Goal: Task Accomplishment & Management: Use online tool/utility

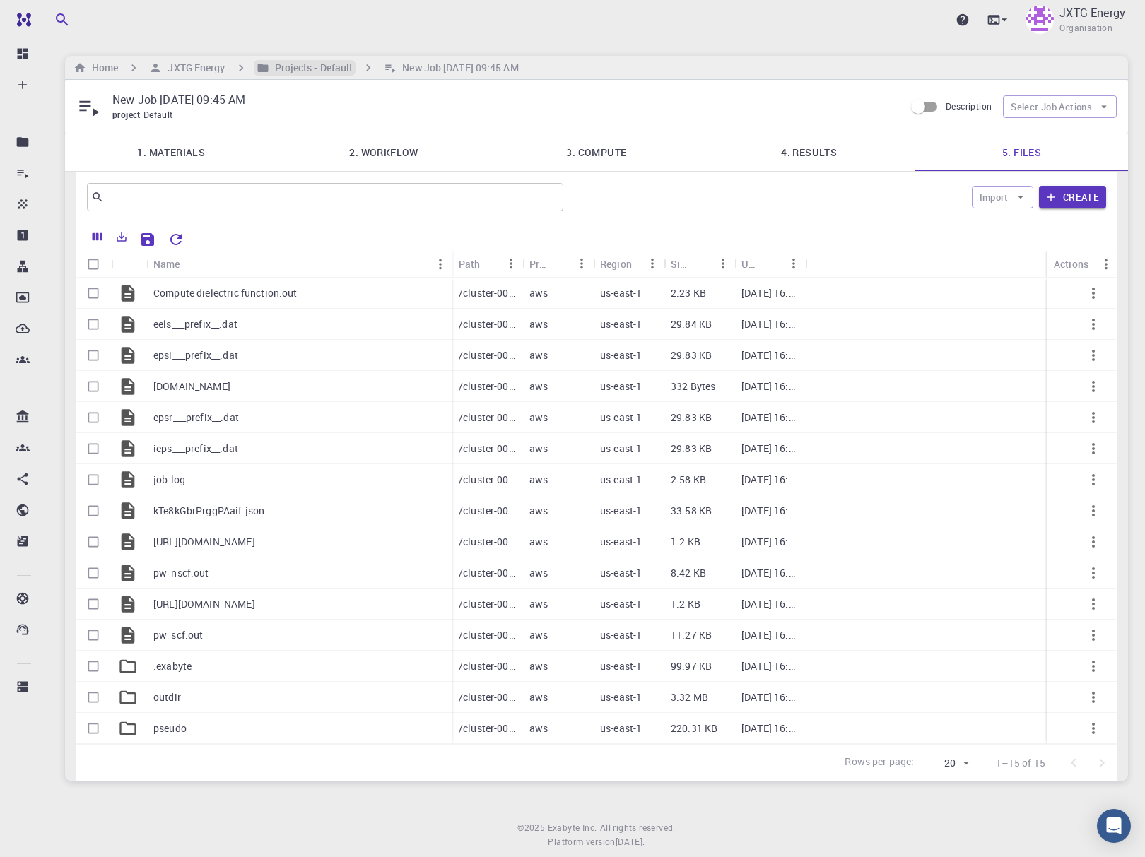
click at [288, 67] on h6 "Projects - Default" at bounding box center [311, 68] width 84 height 16
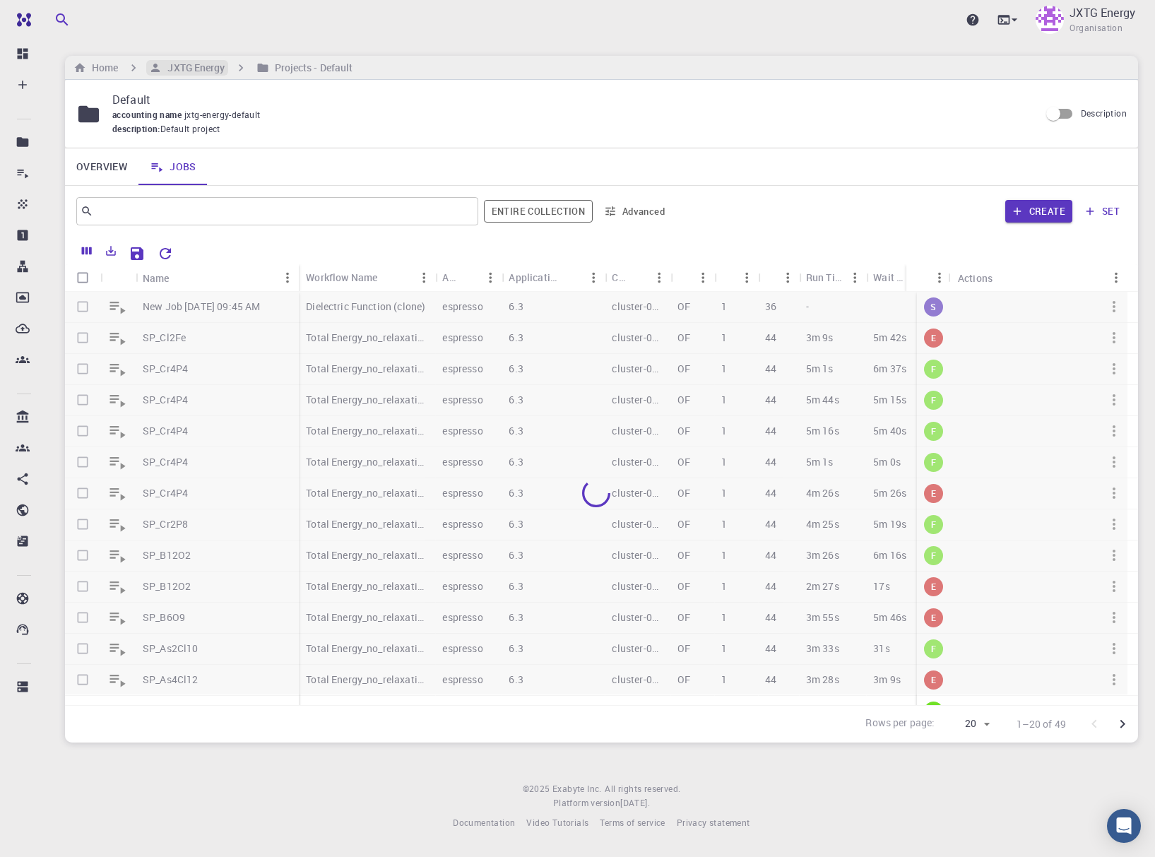
click at [195, 71] on h6 "JXTG Energy" at bounding box center [193, 68] width 63 height 16
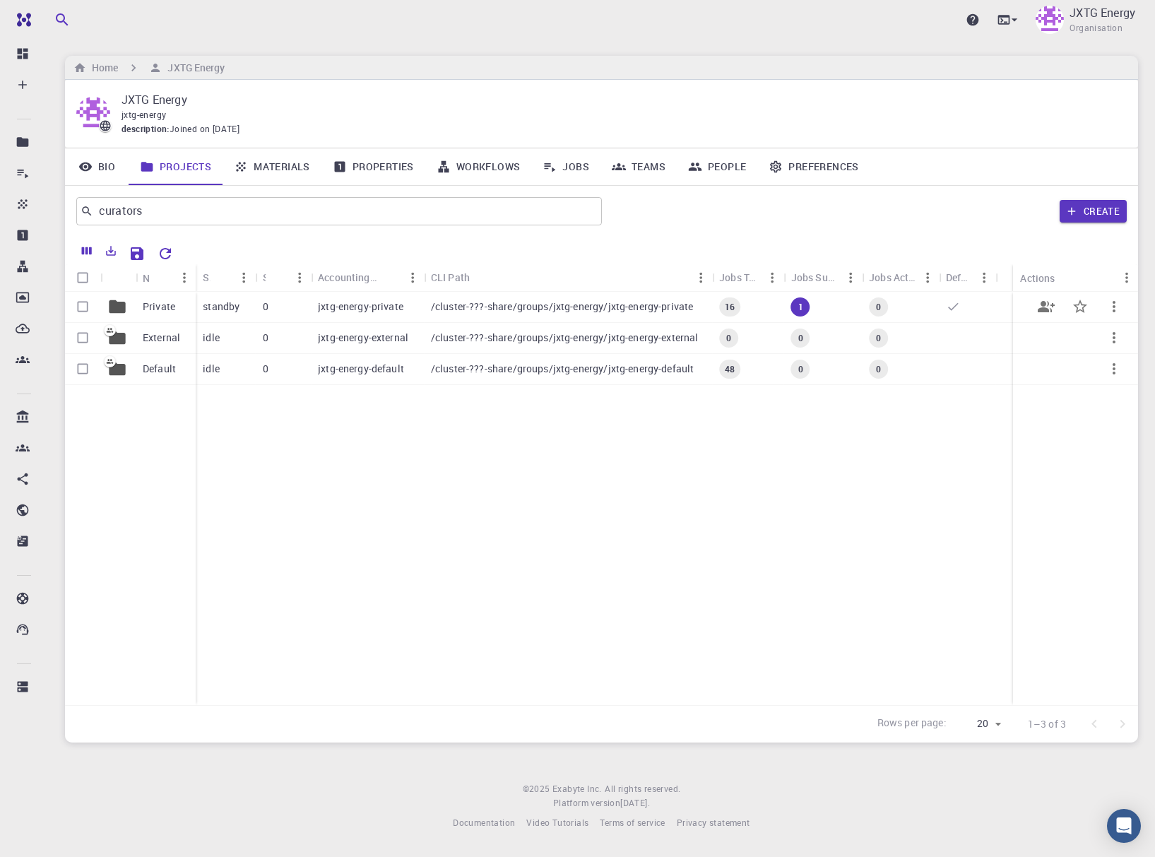
click at [688, 308] on p "/cluster-???-share/groups/jxtg-energy/jxtg-energy-private" at bounding box center [562, 307] width 263 height 14
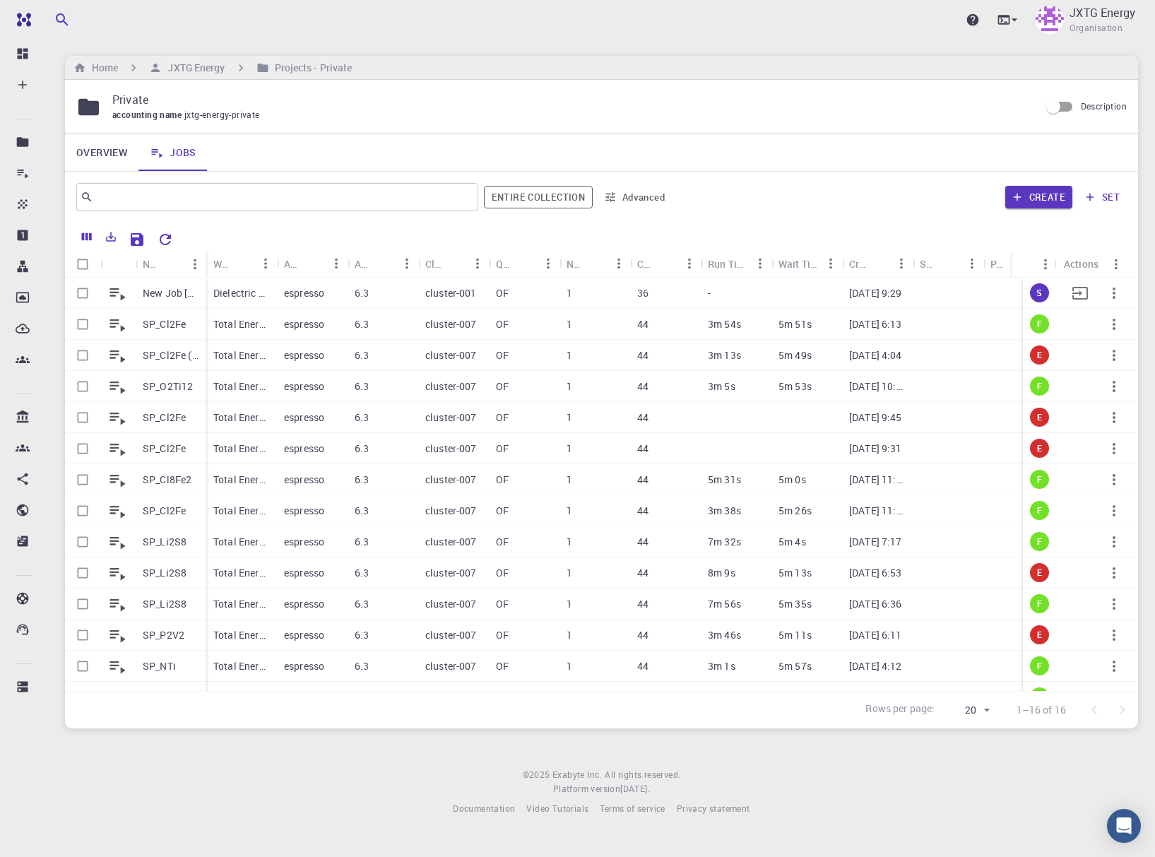
click at [1106, 290] on icon "button" at bounding box center [1114, 293] width 17 height 17
click at [445, 35] on div at bounding box center [577, 428] width 1155 height 857
click at [242, 296] on p "Dielectric Function (clone)" at bounding box center [241, 293] width 57 height 14
click at [213, 70] on h6 "JXTG Energy" at bounding box center [193, 68] width 63 height 16
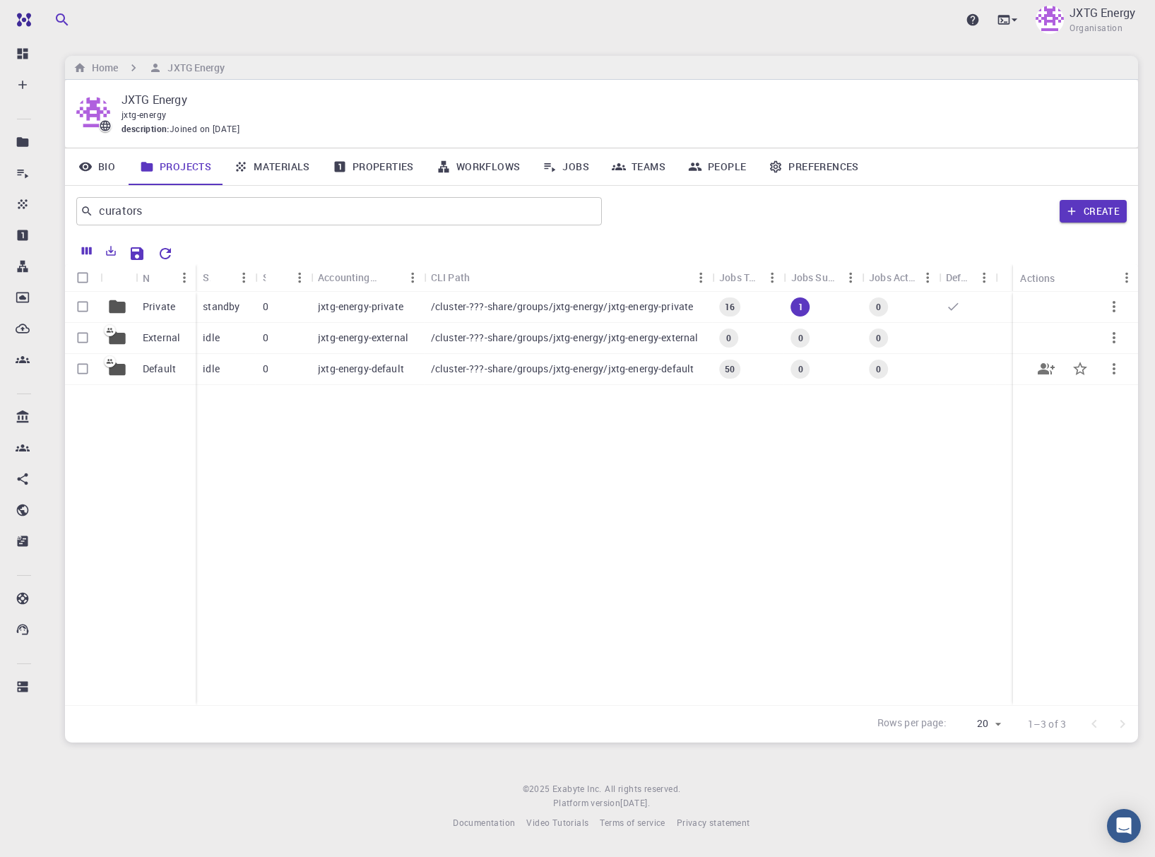
click at [158, 365] on p "Default" at bounding box center [159, 369] width 33 height 14
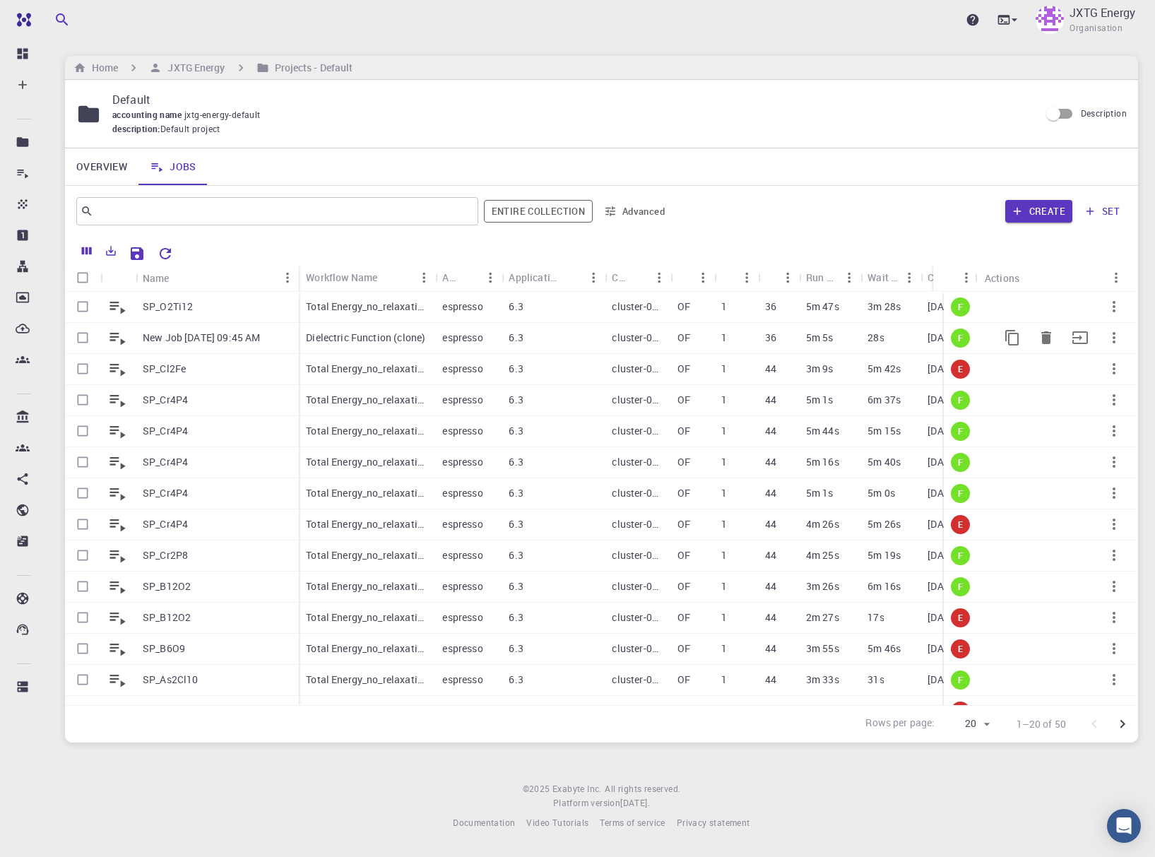
click at [1106, 340] on icon "button" at bounding box center [1114, 337] width 17 height 17
click at [1116, 359] on span "Open" at bounding box center [1108, 354] width 21 height 14
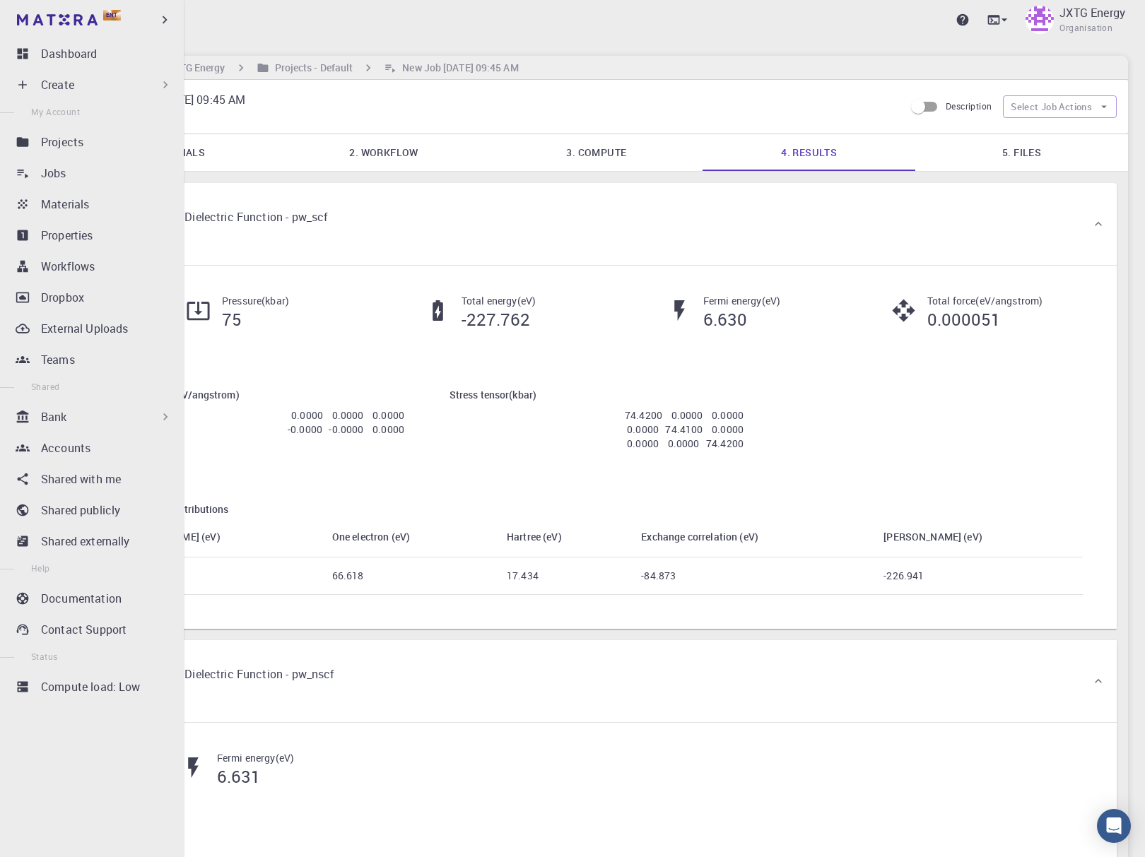
click at [49, 762] on div "Ent Dashboard Create New Job New Material Create Material Upload File Import fr…" at bounding box center [92, 428] width 184 height 857
click at [105, 635] on p "Contact Support" at bounding box center [84, 629] width 86 height 17
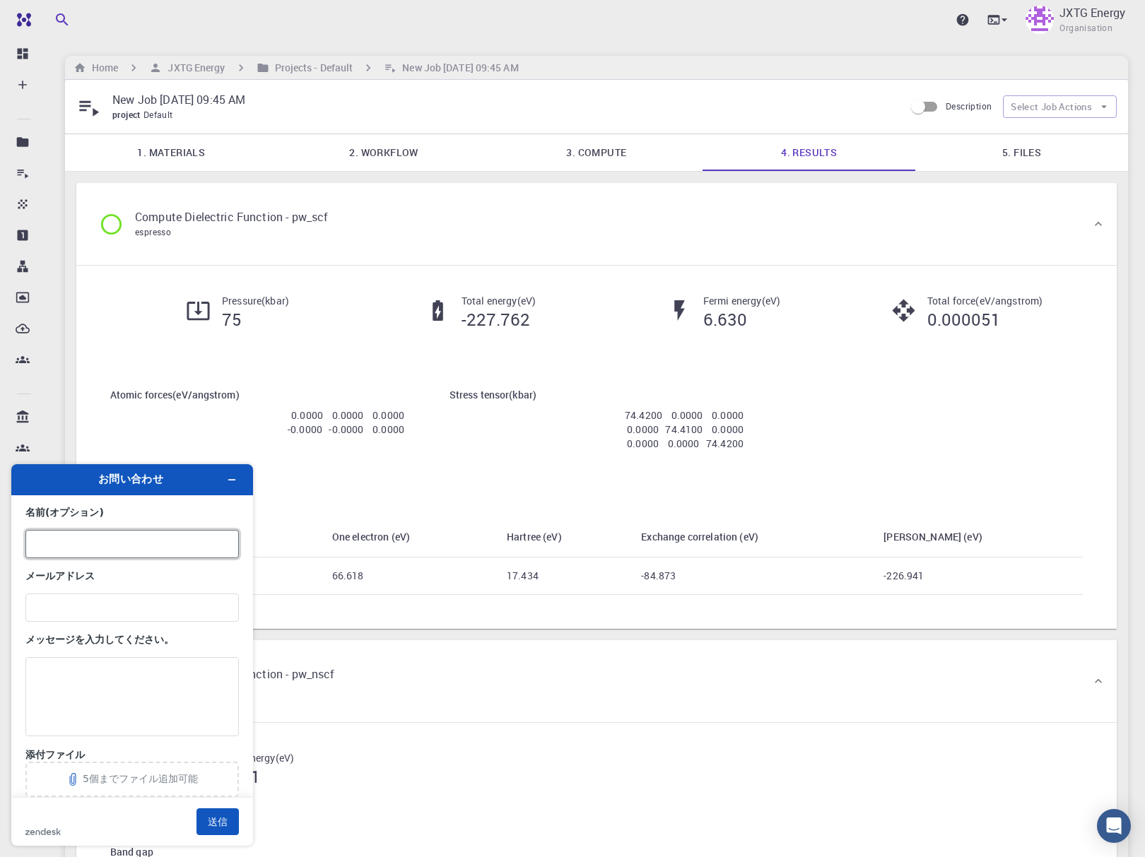
click at [170, 552] on input "名前 (オプション)" at bounding box center [131, 544] width 213 height 28
type input "Masanao Goto"
type input "goto.masanao@eneos.com"
click at [332, 63] on h6 "Projects - Default" at bounding box center [311, 68] width 84 height 16
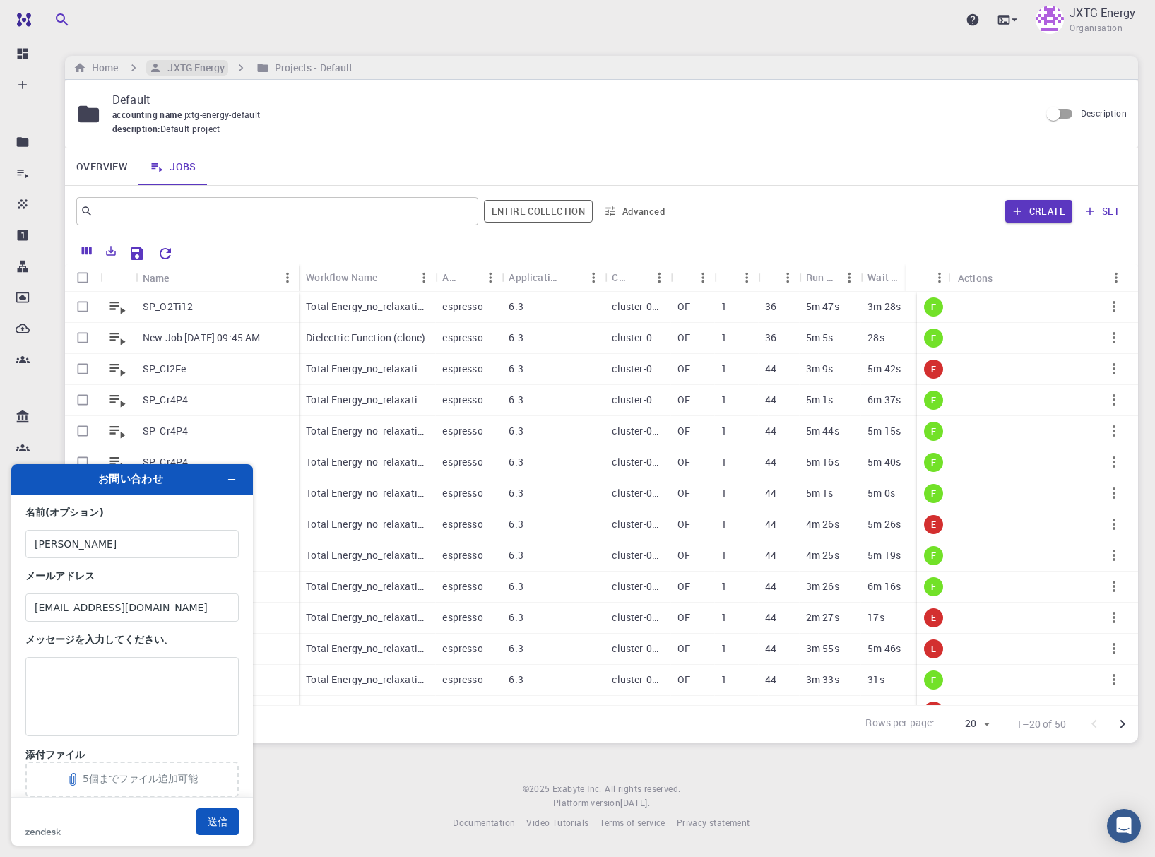
click at [219, 67] on h6 "JXTG Energy" at bounding box center [193, 68] width 63 height 16
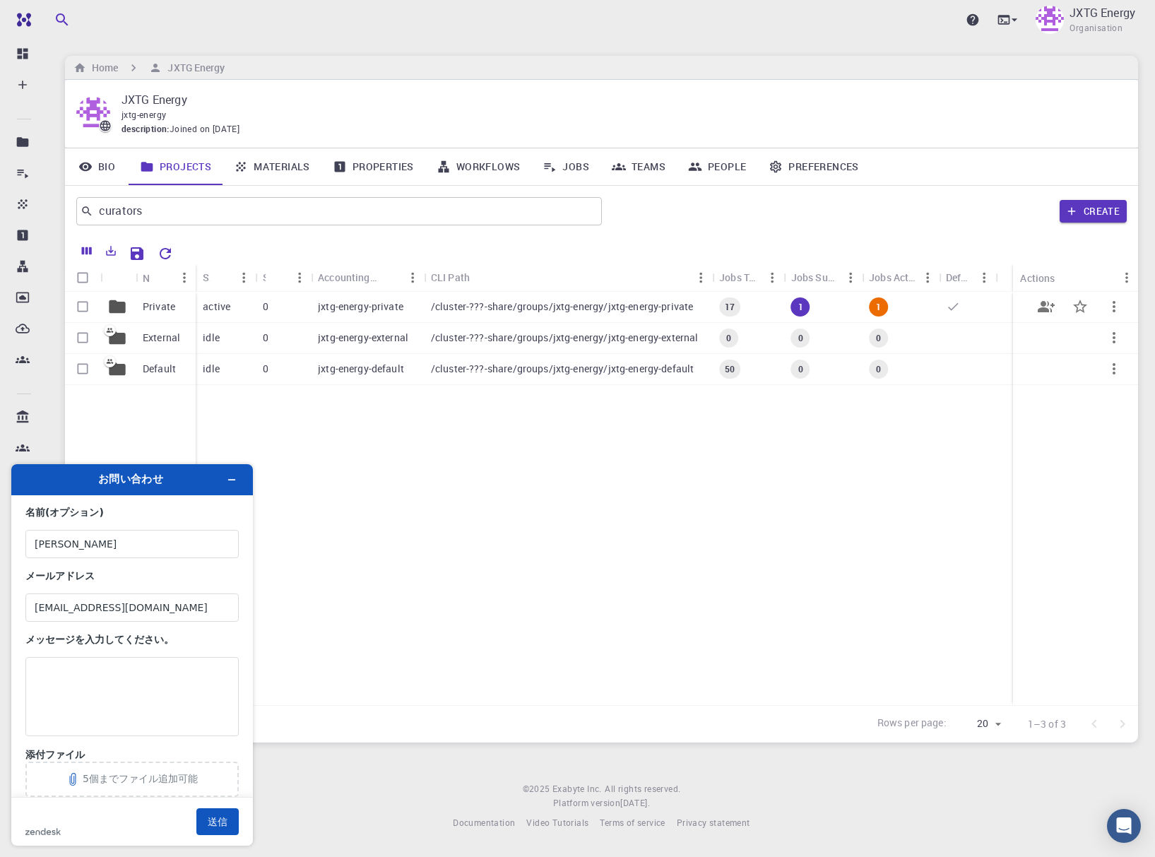
click at [616, 306] on p "/cluster-???-share/groups/jxtg-energy/jxtg-energy-private" at bounding box center [562, 307] width 263 height 14
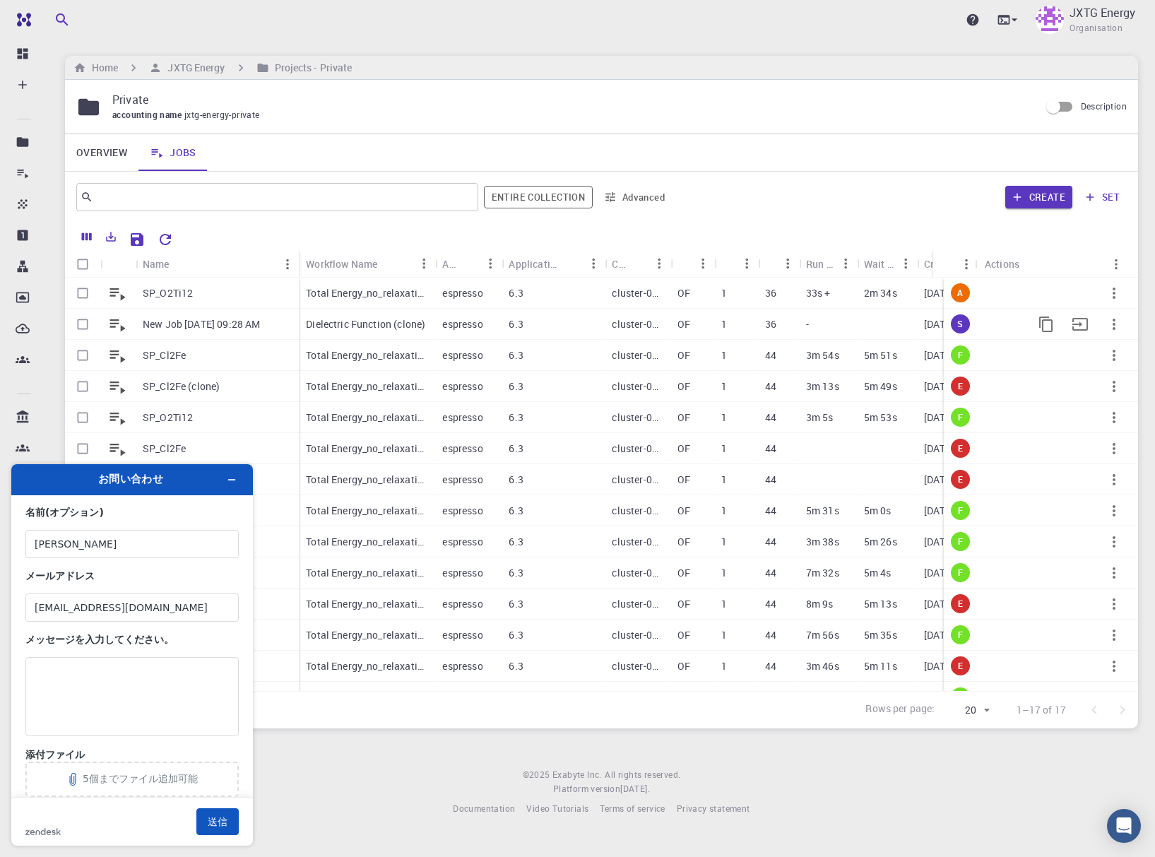
click at [883, 331] on div at bounding box center [887, 324] width 60 height 31
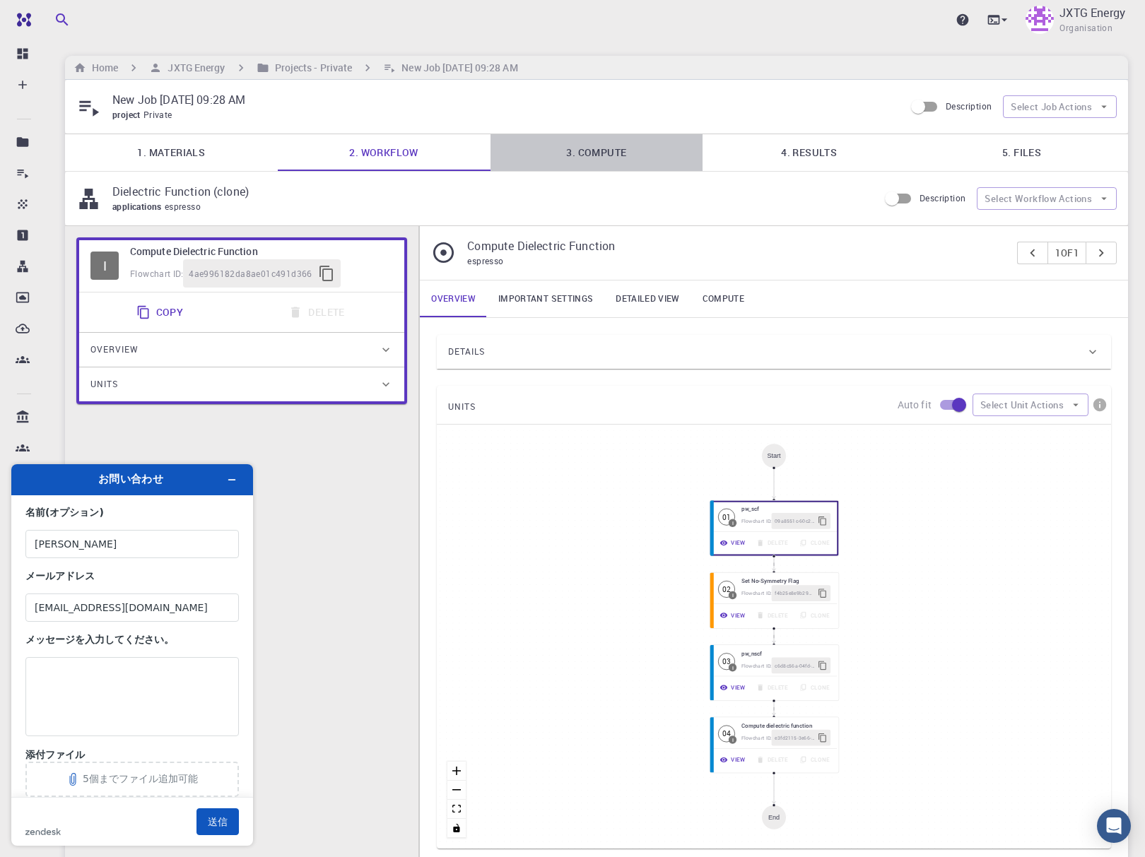
click at [681, 154] on link "3. Compute" at bounding box center [596, 152] width 213 height 37
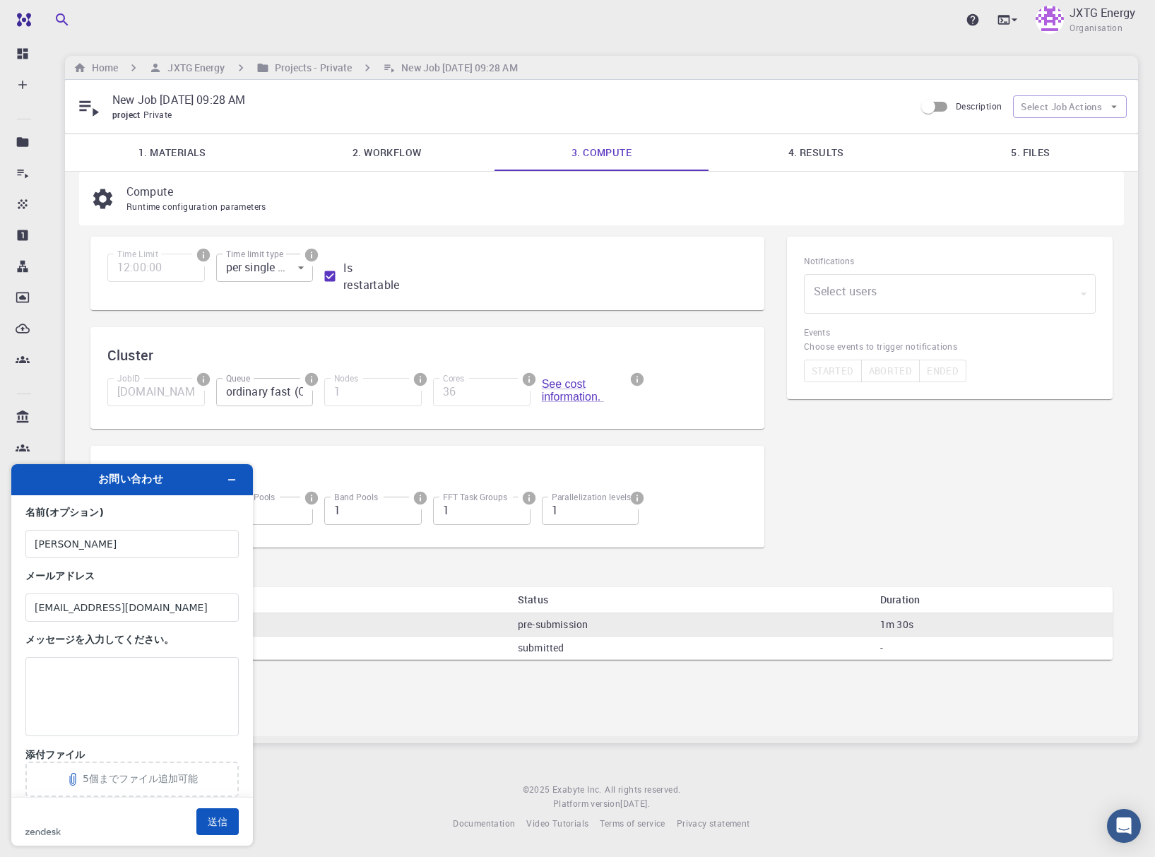
click at [270, 401] on input "ordinary fast (OF)" at bounding box center [265, 392] width 98 height 28
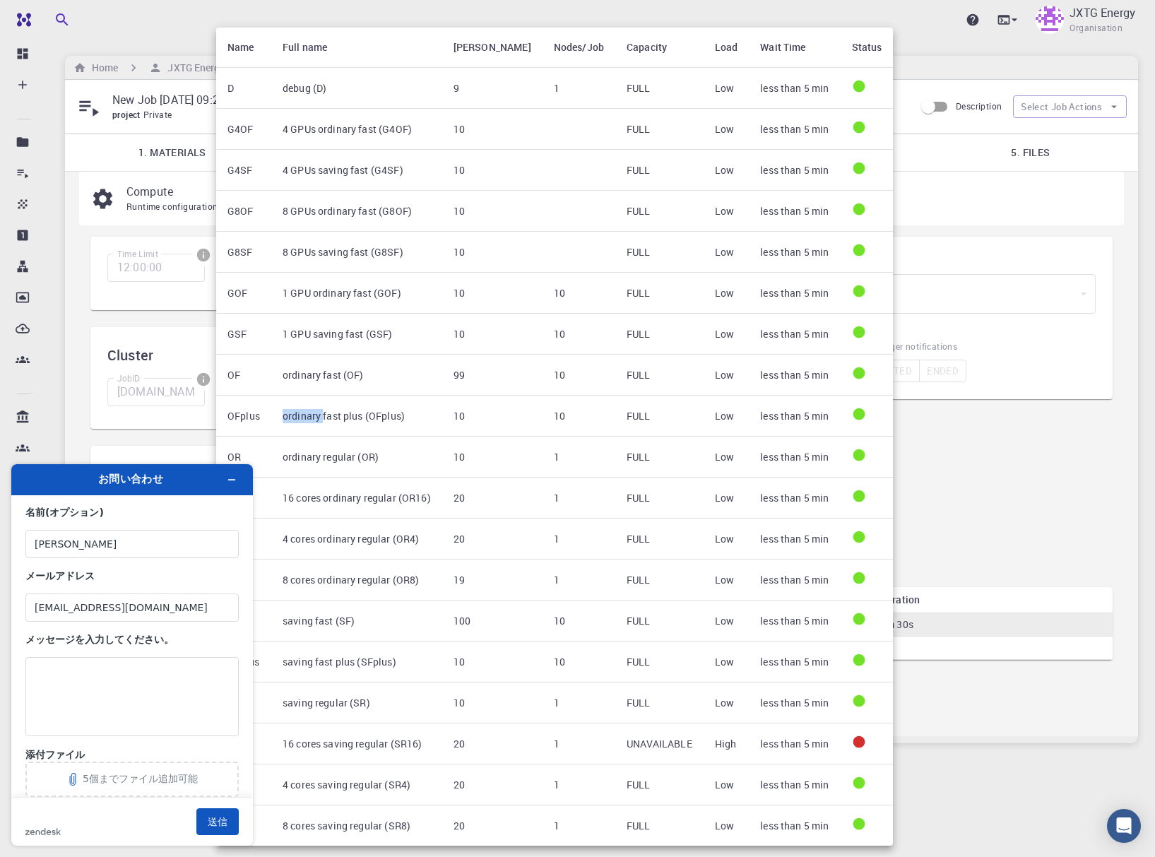
click at [271, 401] on td "ordinary fast plus (OFplus)" at bounding box center [356, 416] width 171 height 41
type input "99359.master-production-20160630-cluster-001.exabyte.io"
type input "ordinary fast plus (OFplus)"
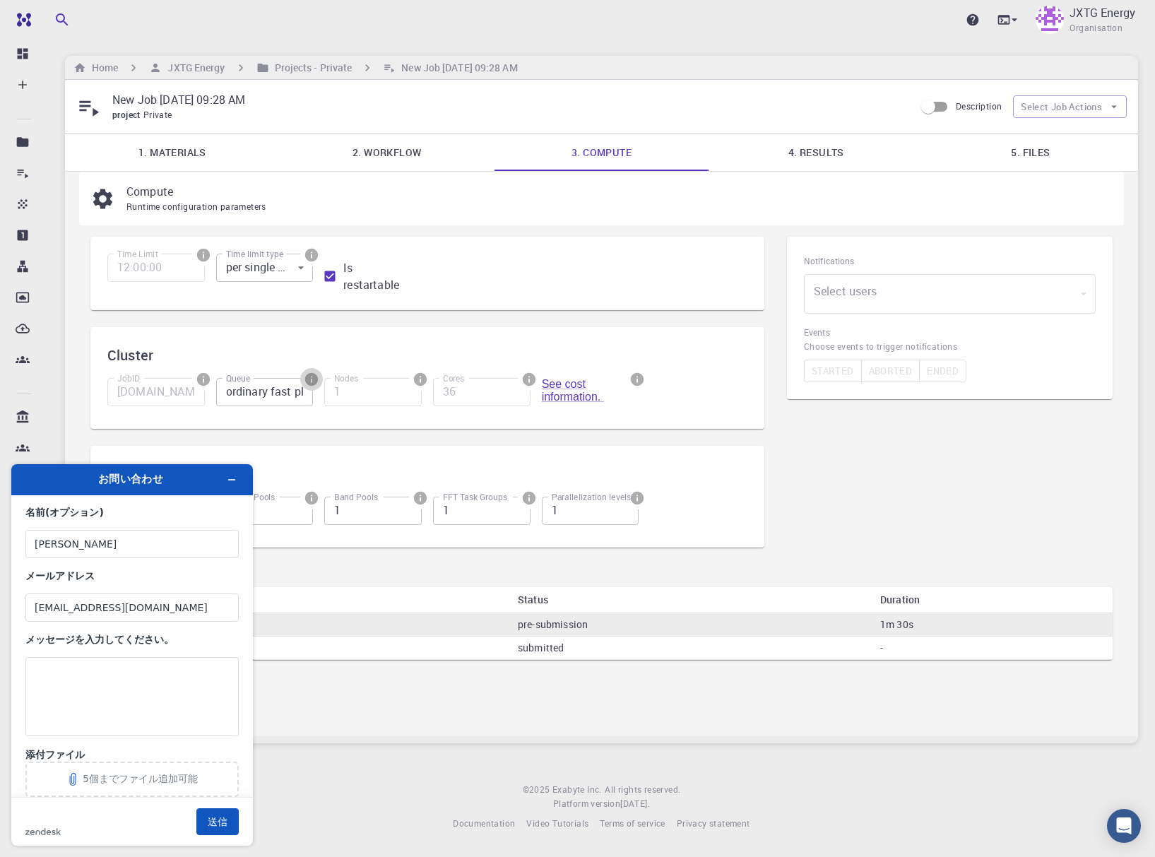
click at [312, 380] on icon "info" at bounding box center [312, 380] width 16 height 16
click at [317, 352] on div at bounding box center [577, 428] width 1155 height 857
click at [306, 386] on icon "info" at bounding box center [312, 380] width 16 height 16
click at [415, 358] on div at bounding box center [577, 428] width 1155 height 857
click at [634, 383] on icon "info" at bounding box center [637, 379] width 13 height 13
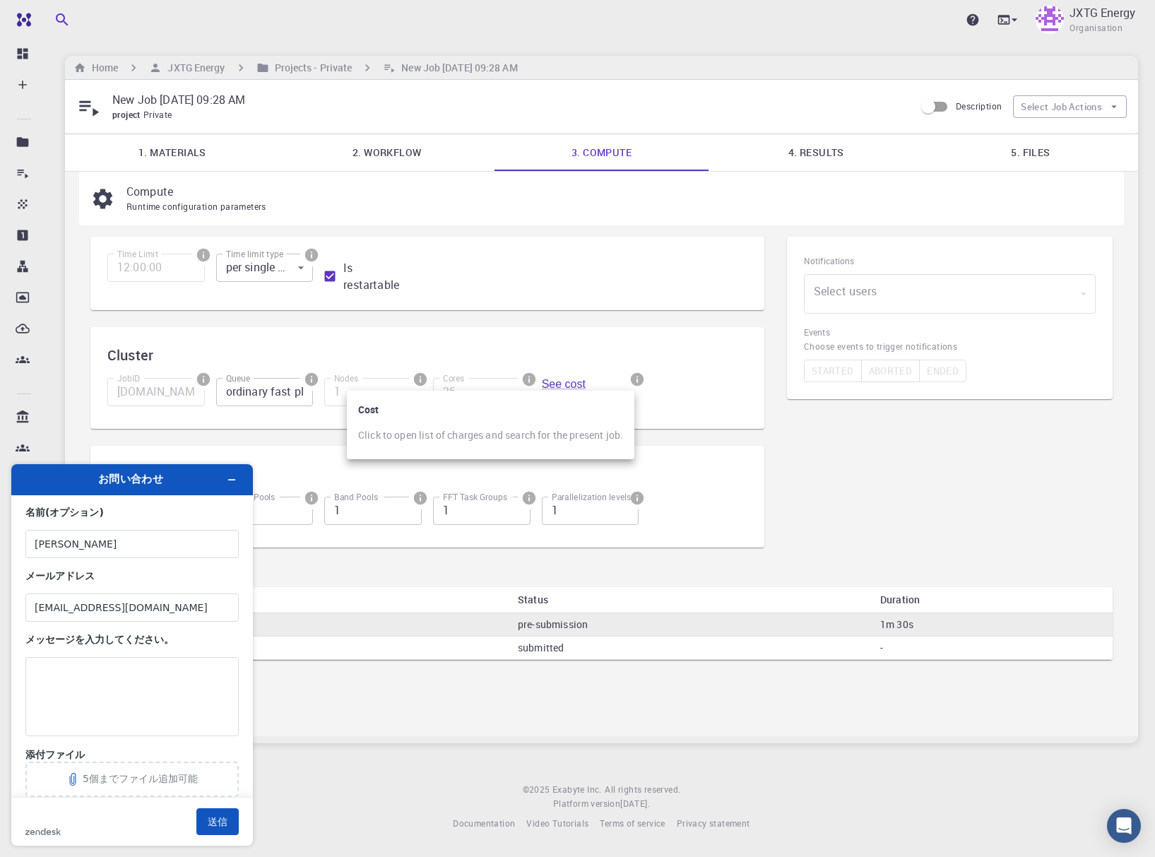
click at [634, 383] on div at bounding box center [577, 428] width 1155 height 857
click at [524, 317] on div "Time Limit 12:00:00 Time Limit Time limit type per single attempt 0 Time limit …" at bounding box center [427, 401] width 674 height 328
click at [193, 383] on button "info" at bounding box center [203, 379] width 23 height 23
click at [204, 367] on div at bounding box center [577, 428] width 1155 height 857
click at [924, 517] on div "Notifications Select users ​ Select users Events Choose events to trigger notif…" at bounding box center [950, 400] width 348 height 351
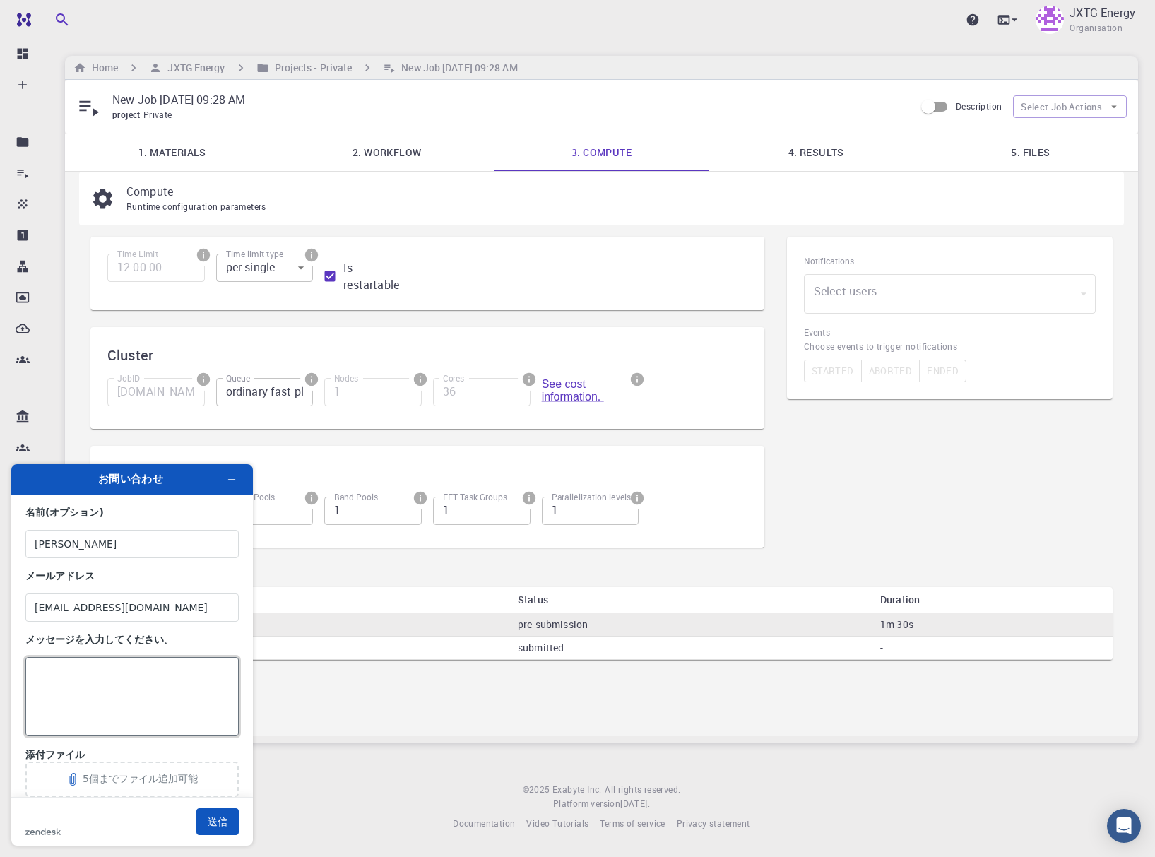
click at [131, 693] on textarea "メッセージを入力してください。" at bounding box center [131, 696] width 213 height 79
paste textarea "i3rXxY7L8X6RXYwxR"
drag, startPoint x: 106, startPoint y: 476, endPoint x: 161, endPoint y: 411, distance: 85.8
click html "お問い合わせ 名前 (オプション) Masanao Goto メールアドレス goto.masanao@eneos.com メッセージを入力してください。 i…"
click at [186, 692] on textarea "i3rXxY7L8X6RXYwxR" at bounding box center [131, 696] width 213 height 79
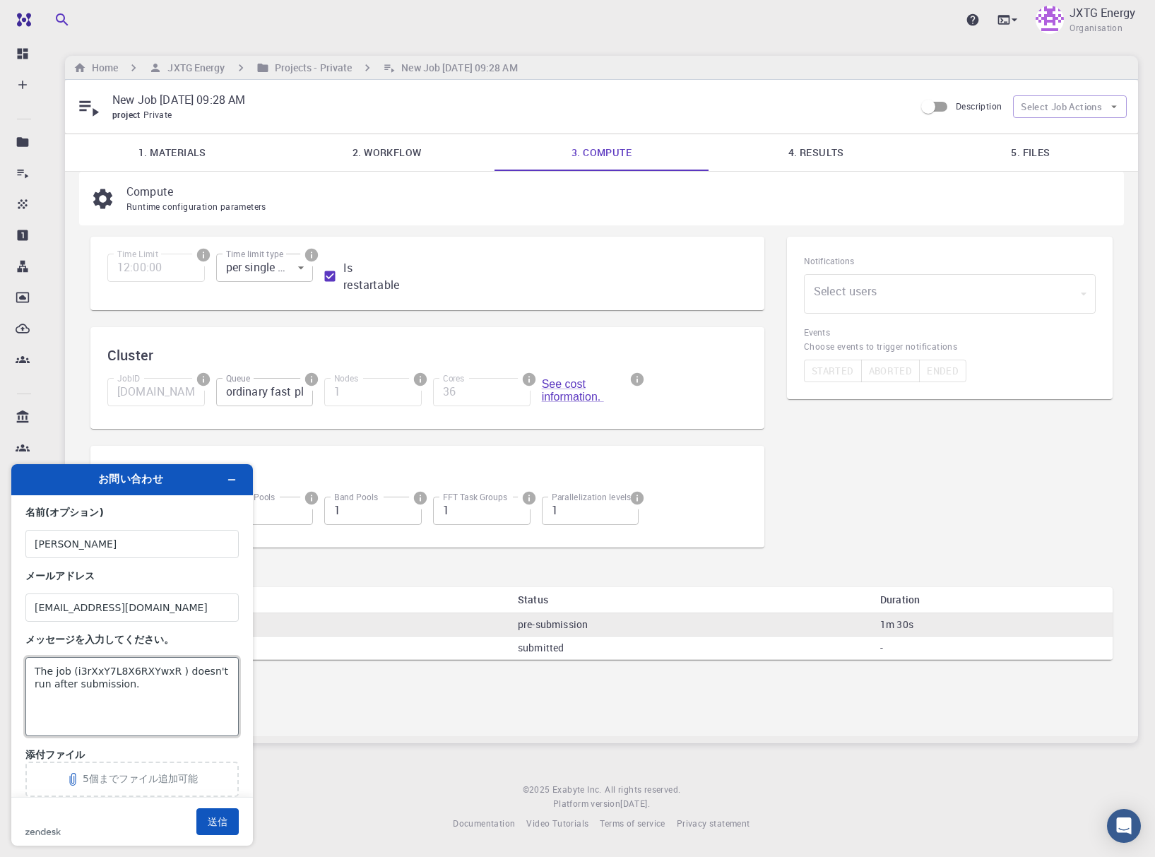
type textarea "The job (i3rXxY7L8X6RXYwxR ) doesn't run after submission."
drag, startPoint x: 100, startPoint y: 479, endPoint x: 90, endPoint y: 437, distance: 42.9
click html "お問い合わせ 名前 (オプション) Masanao Goto メールアドレス goto.masanao@eneos.com メッセージを入力してください。 T…"
click at [147, 701] on textarea "The job (i3rXxY7L8X6RXYwxR ) doesn't run after submission." at bounding box center [131, 696] width 213 height 79
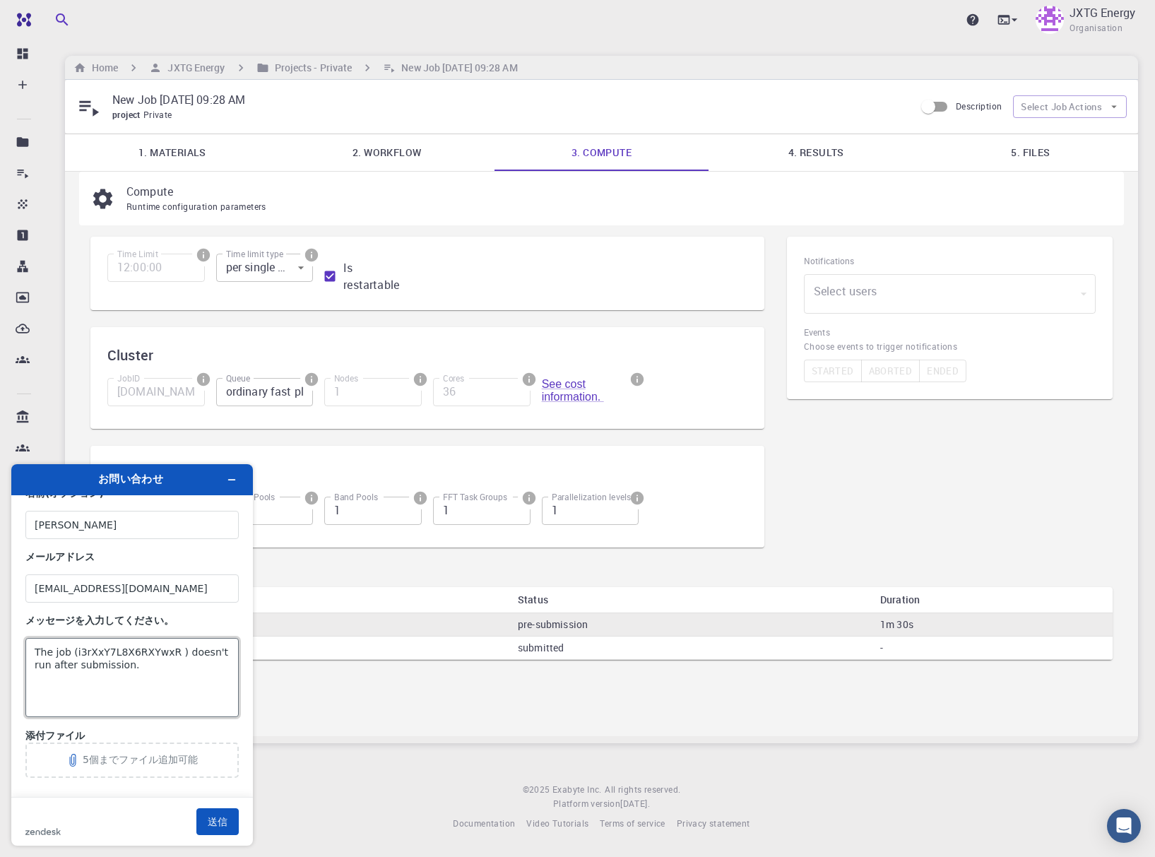
scroll to position [29, 0]
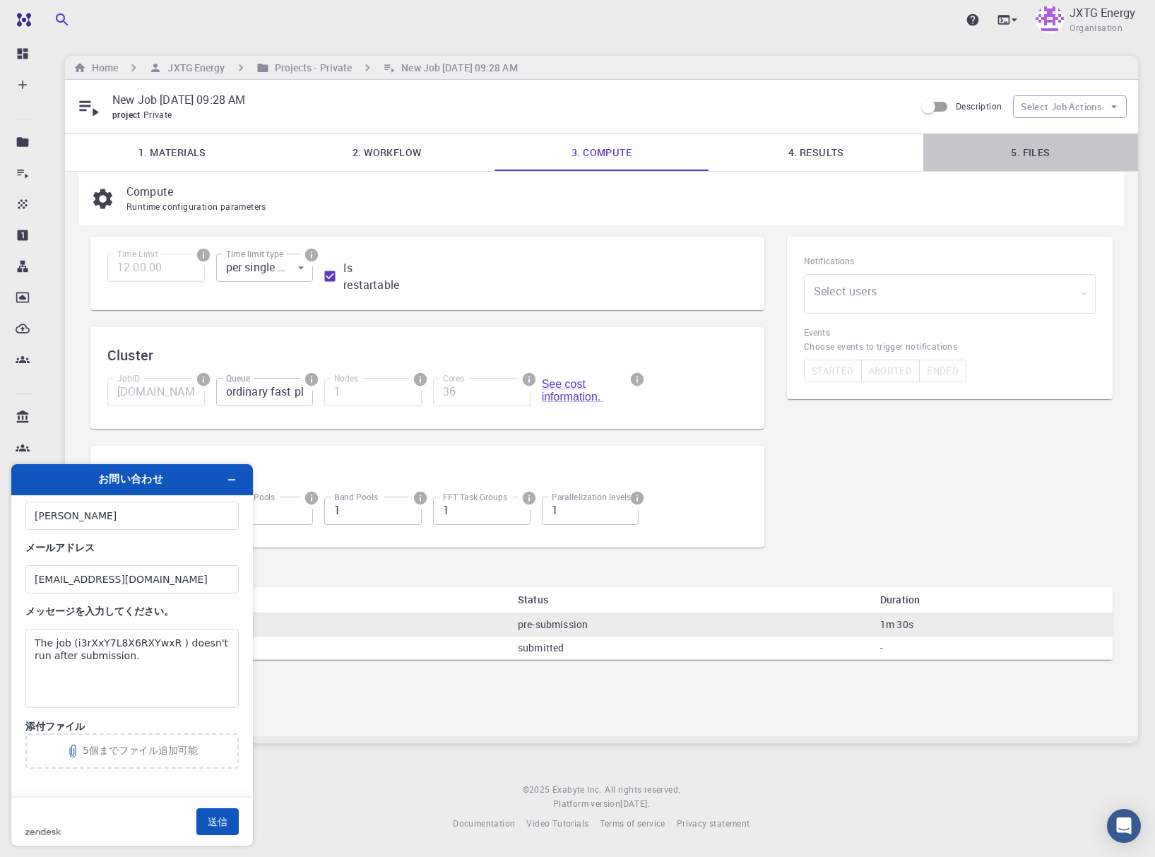
click at [1052, 150] on link "5. Files" at bounding box center [1031, 152] width 215 height 37
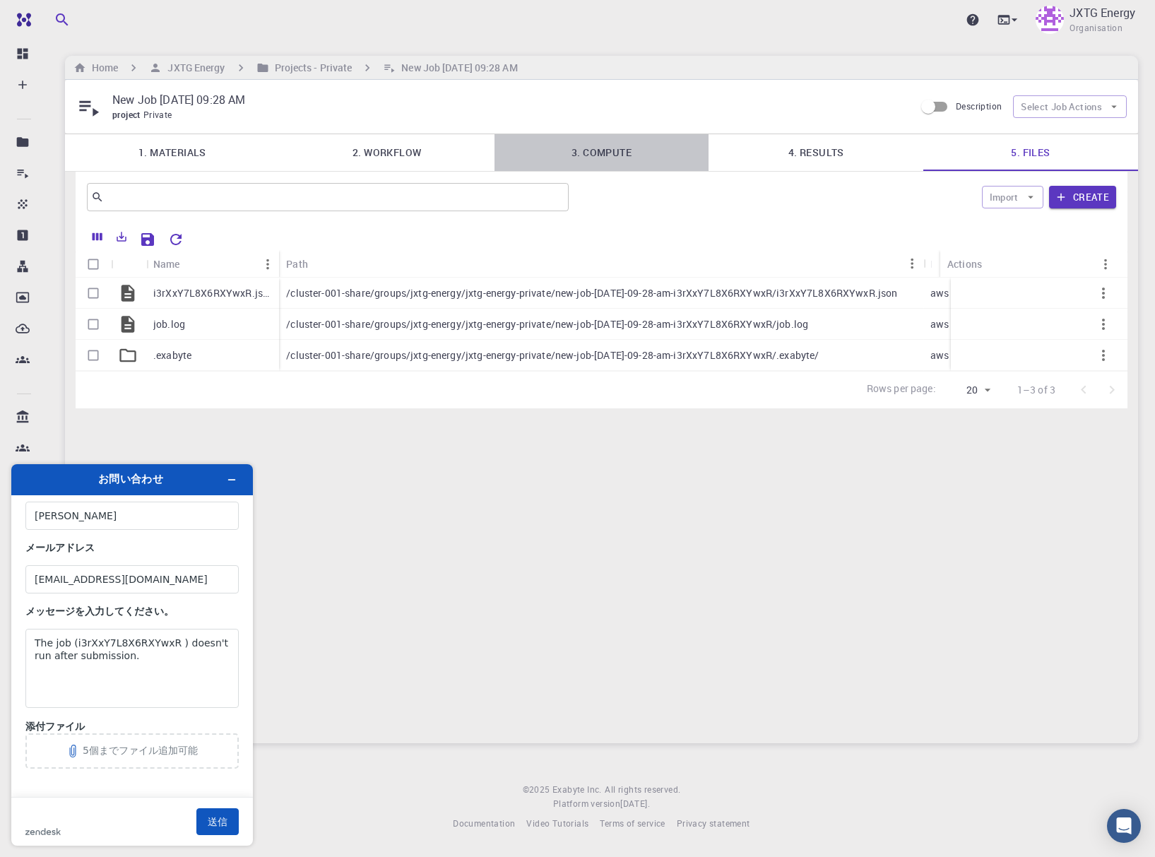
click at [624, 155] on link "3. Compute" at bounding box center [602, 152] width 215 height 37
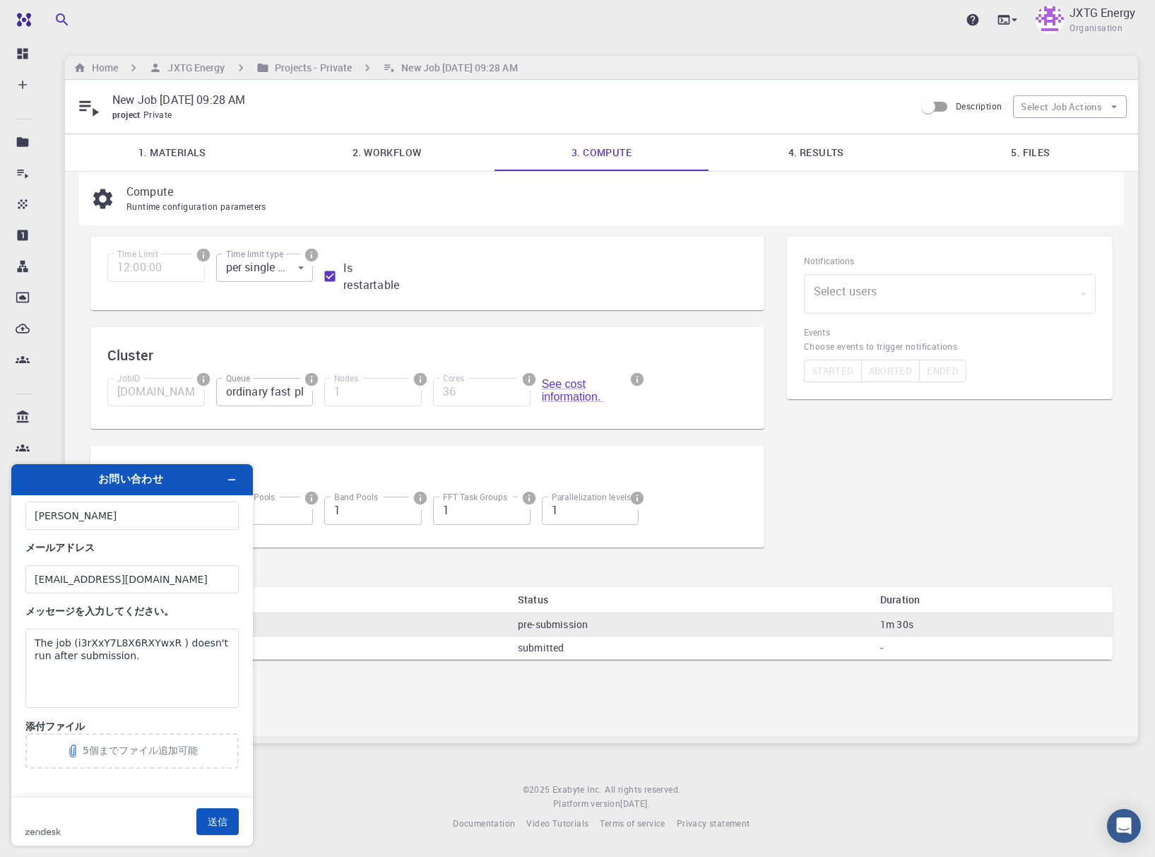
click at [994, 169] on link "5. Files" at bounding box center [1031, 152] width 215 height 37
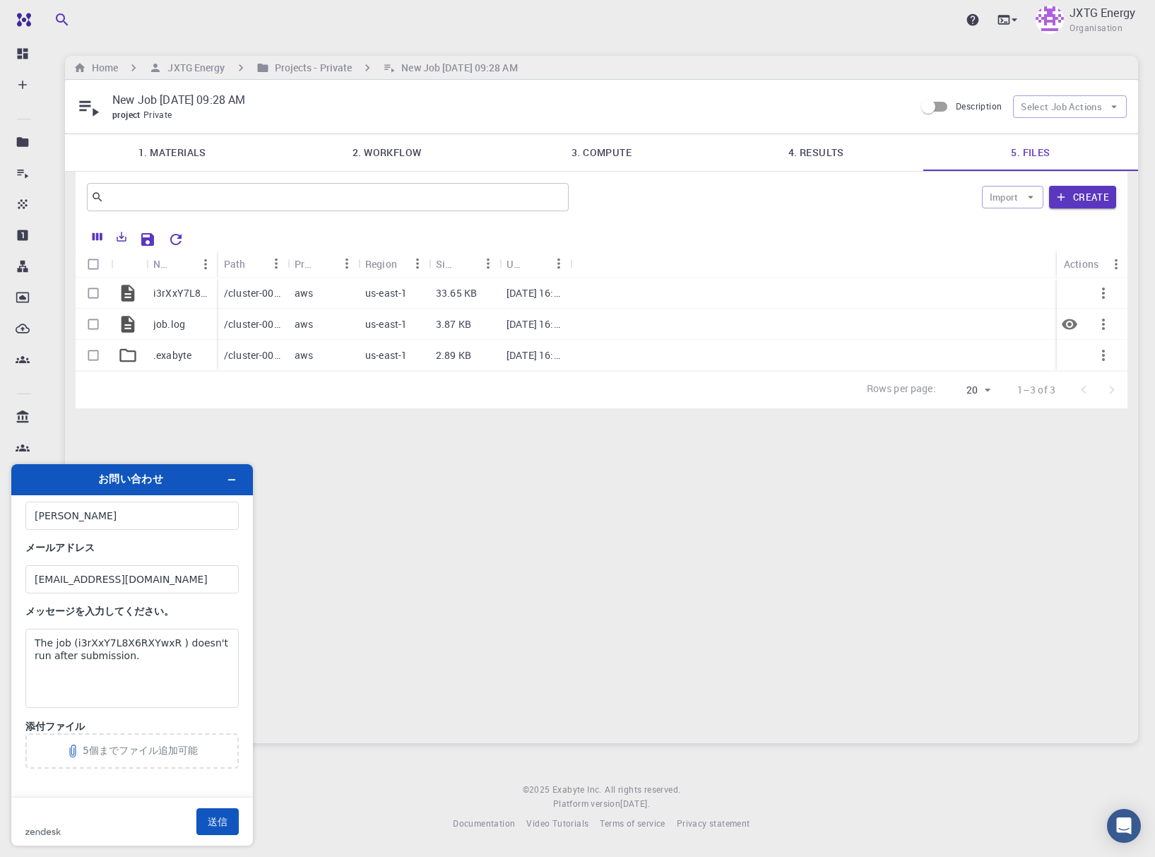
click at [135, 323] on icon at bounding box center [128, 324] width 20 height 20
drag, startPoint x: 830, startPoint y: 579, endPoint x: 807, endPoint y: 565, distance: 26.7
click at [830, 579] on div "New Job Aug 20, 2025, 09:28 AM project Private Description Select Job Actions 1…" at bounding box center [601, 412] width 1073 height 664
click at [1064, 322] on icon "Preview" at bounding box center [1070, 324] width 16 height 11
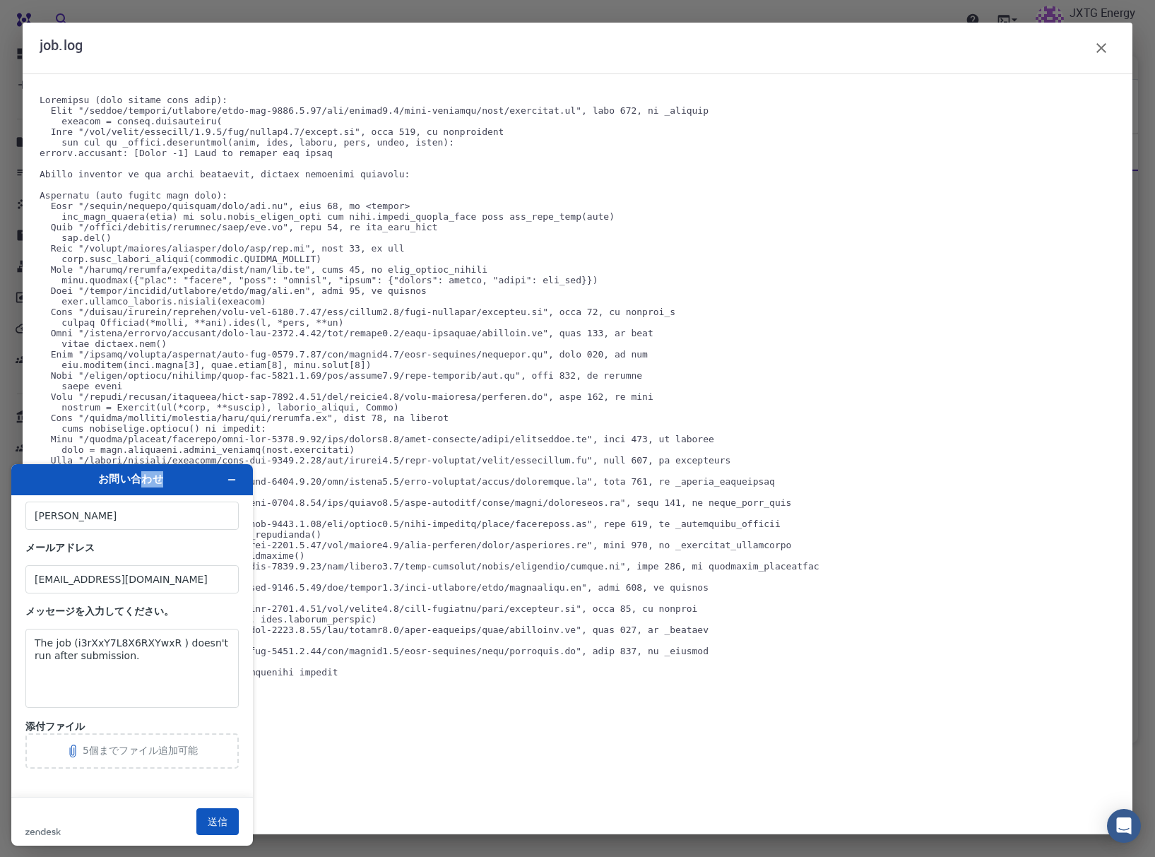
drag, startPoint x: 142, startPoint y: 484, endPoint x: 571, endPoint y: 223, distance: 502.4
click html "お問い合わせ 名前 (オプション) Masanao Goto メールアドレス goto.masanao@eneos.com メッセージを入力してください。 T…"
click at [1095, 48] on icon "button" at bounding box center [1101, 48] width 17 height 17
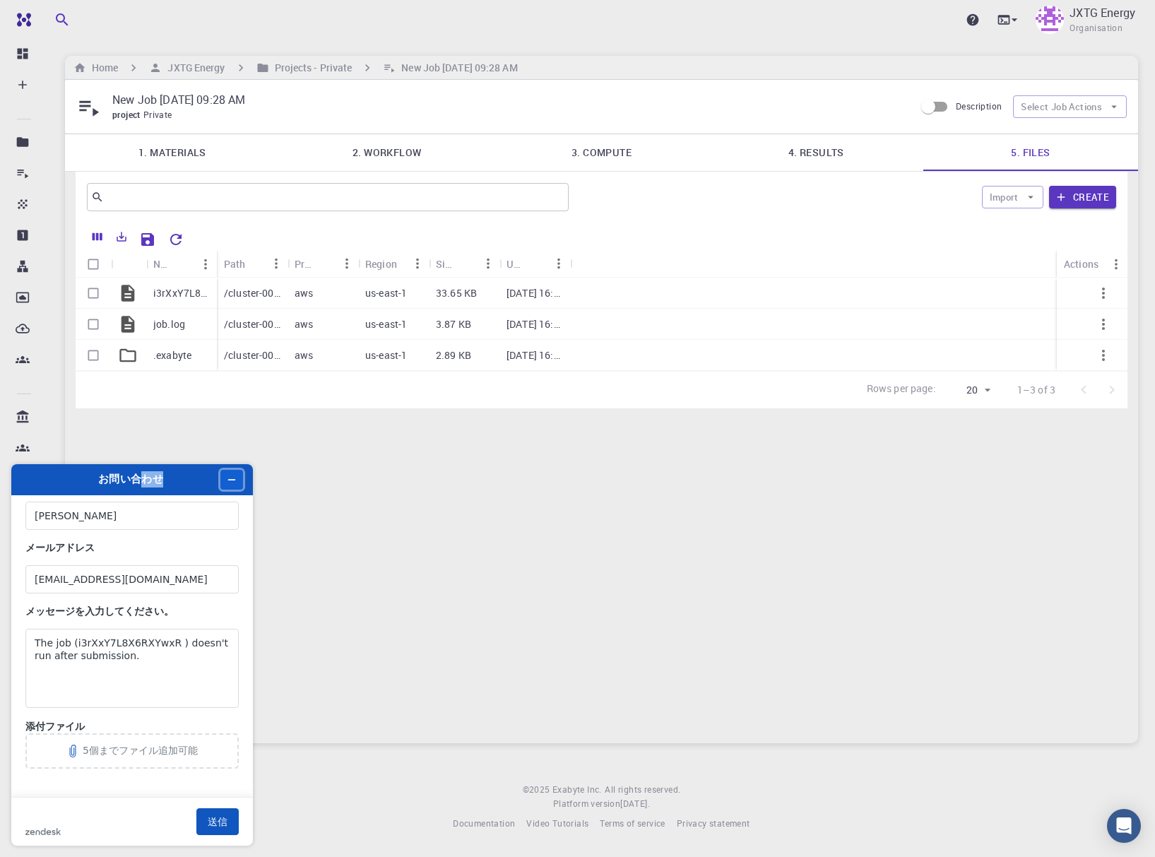
click at [235, 481] on icon "ウィジェットを最小化" at bounding box center [232, 480] width 10 height 10
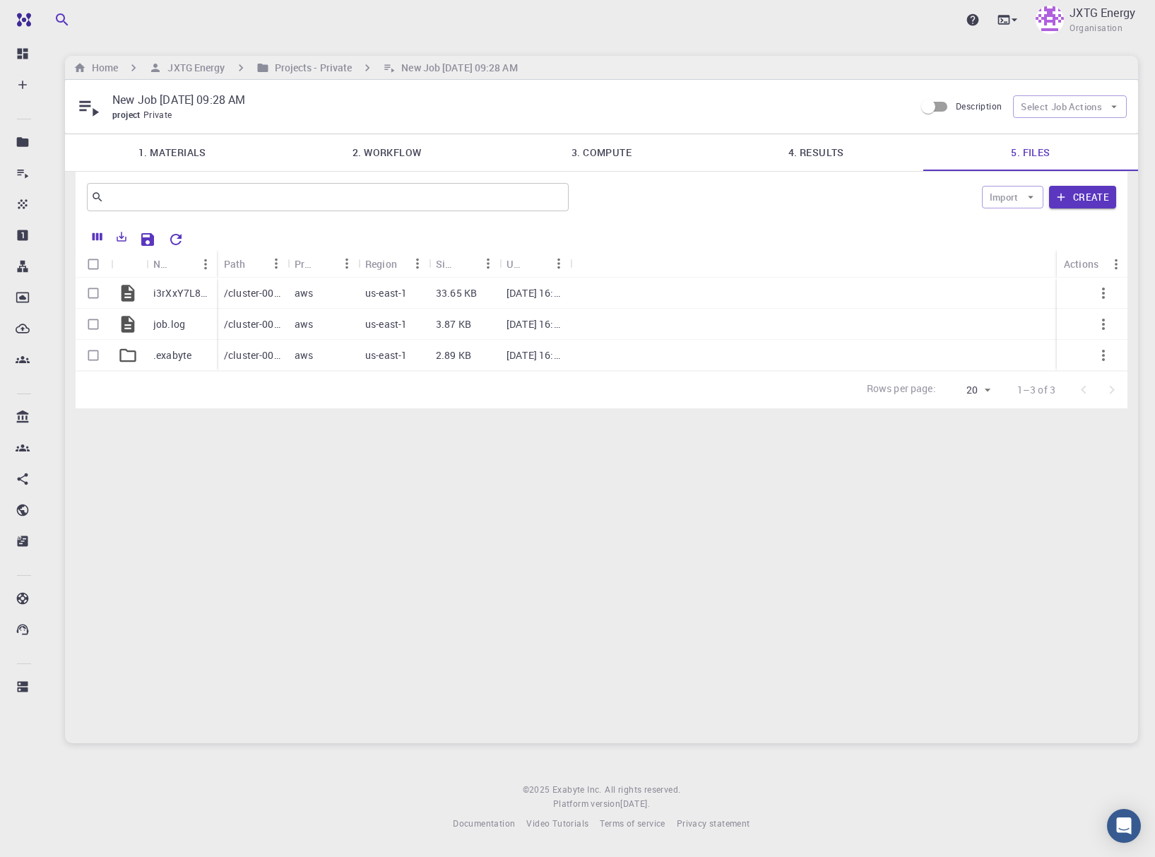
click at [276, 468] on div "New Job Aug 20, 2025, 09:28 AM project Private Description Select Job Actions 1…" at bounding box center [601, 412] width 1073 height 664
click at [289, 63] on h6 "Projects - Private" at bounding box center [310, 68] width 83 height 16
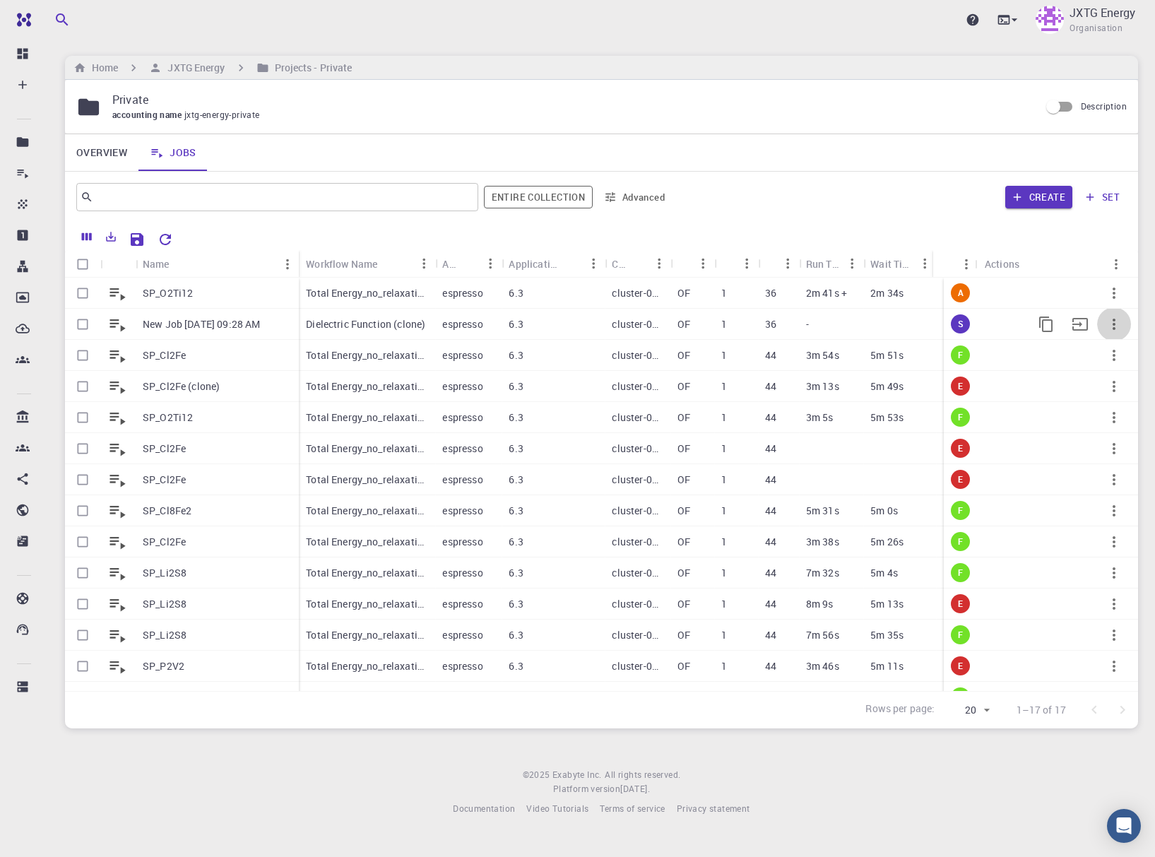
click at [1106, 318] on icon "button" at bounding box center [1114, 324] width 17 height 17
click at [1105, 380] on span "Terminate" at bounding box center [1112, 377] width 40 height 14
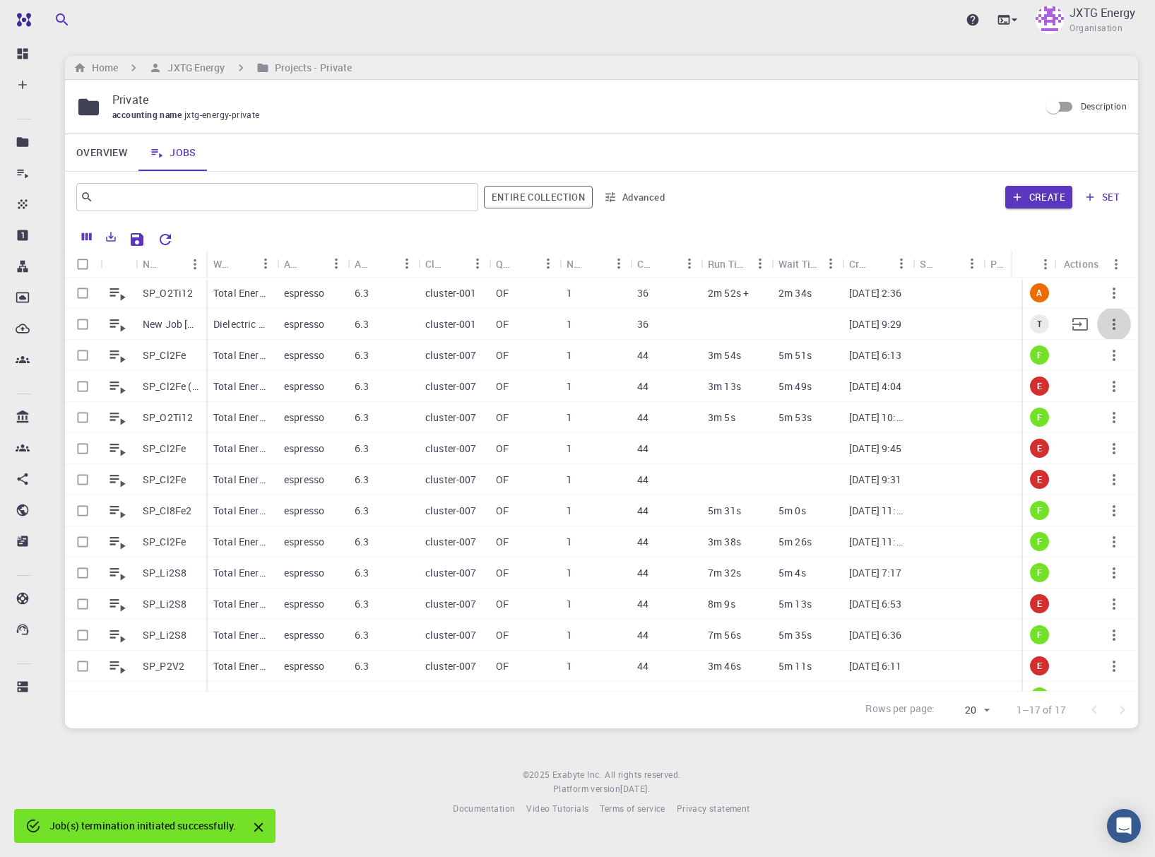
click at [1111, 322] on icon "button" at bounding box center [1114, 324] width 17 height 17
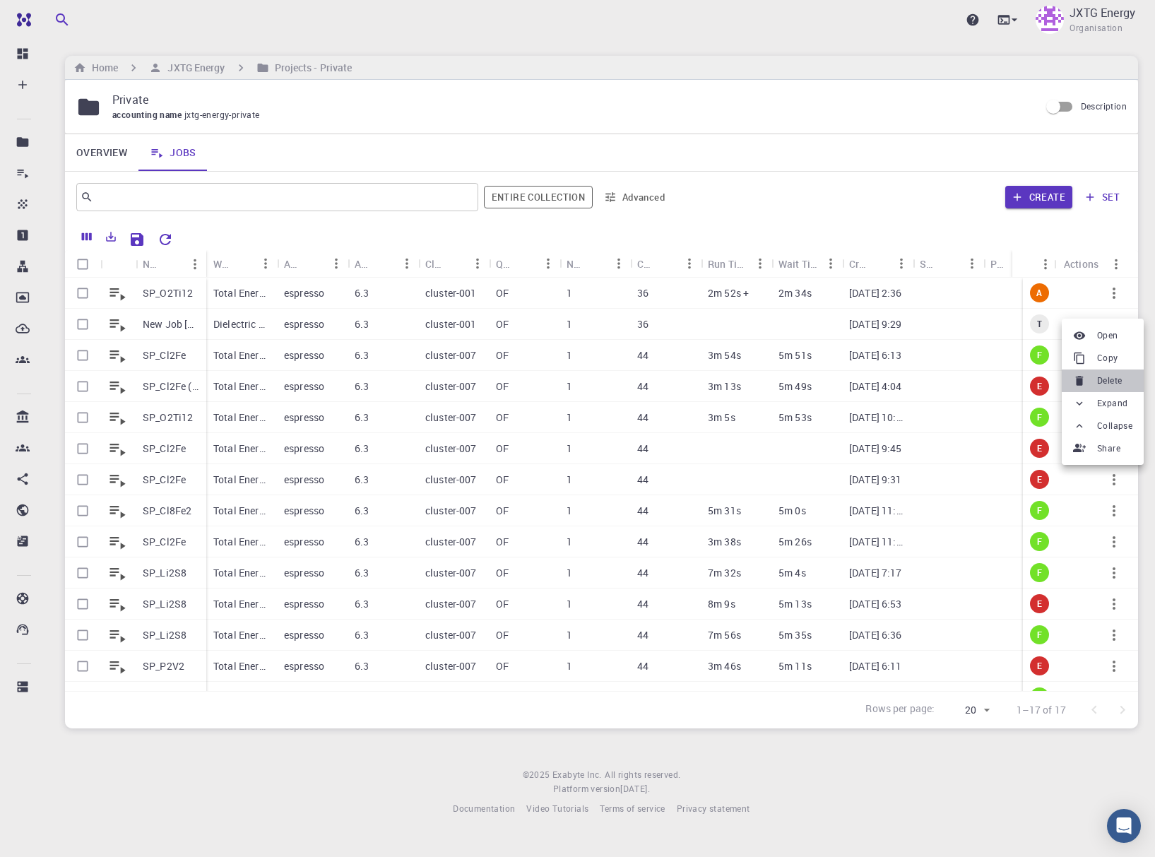
click at [1116, 376] on span "Delete" at bounding box center [1110, 381] width 25 height 14
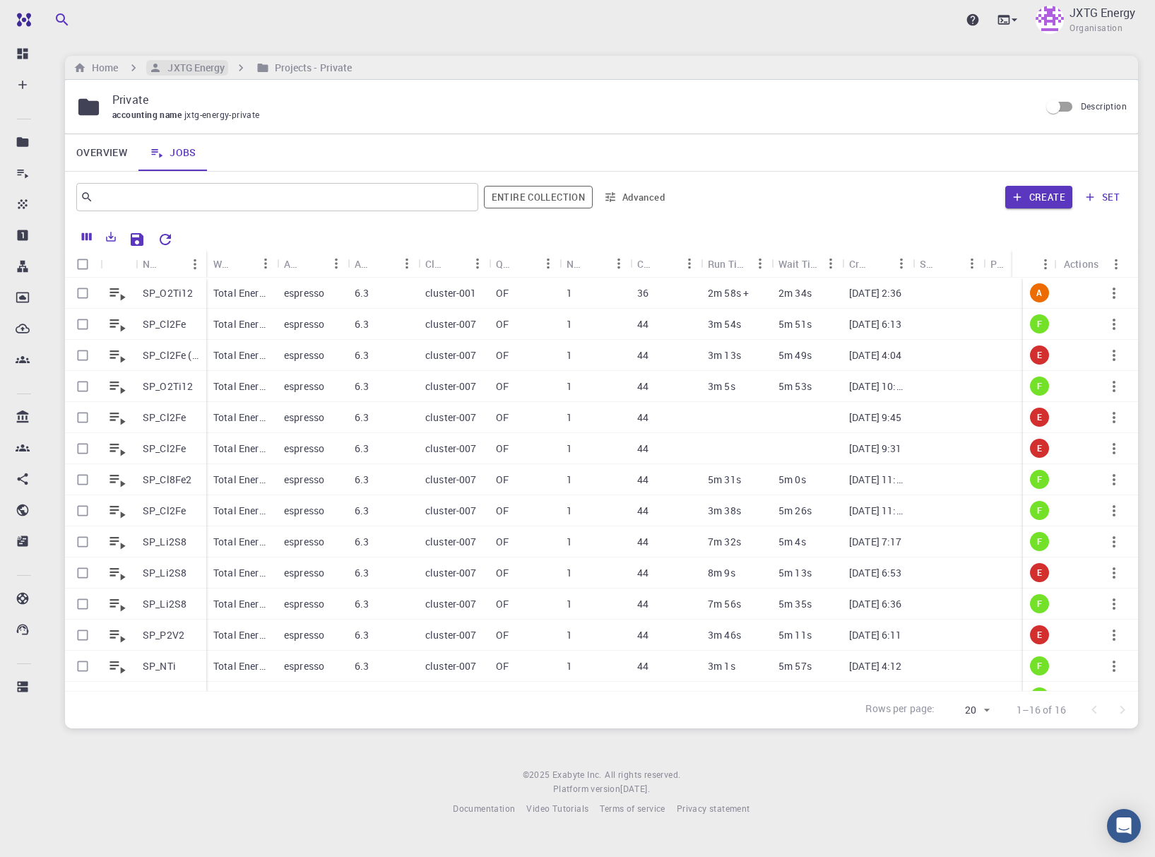
click at [206, 64] on h6 "JXTG Energy" at bounding box center [193, 68] width 63 height 16
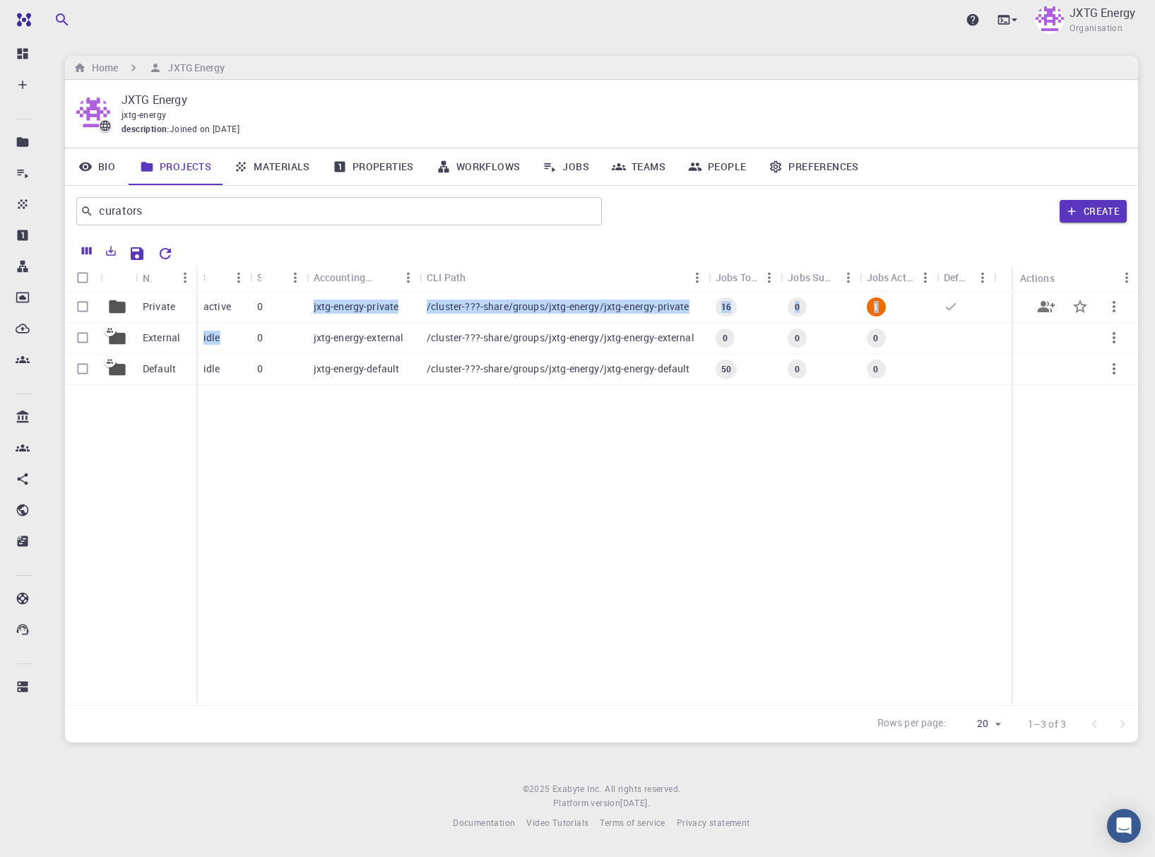
drag, startPoint x: 244, startPoint y: 332, endPoint x: 302, endPoint y: 314, distance: 60.6
click at [302, 307] on div "active 0 jxtg-energy-private /cluster-???-share/groups/jxtg-energy/jxtg-energy-…" at bounding box center [604, 338] width 817 height 93
drag, startPoint x: 302, startPoint y: 314, endPoint x: 348, endPoint y: 510, distance: 201.2
click at [348, 510] on div "Private External Default active 0 jxtg-energy-private /cluster-???-share/groups…" at bounding box center [601, 498] width 1073 height 413
click at [448, 369] on p "/cluster-???-share/groups/jxtg-energy/jxtg-energy-default" at bounding box center [559, 369] width 264 height 14
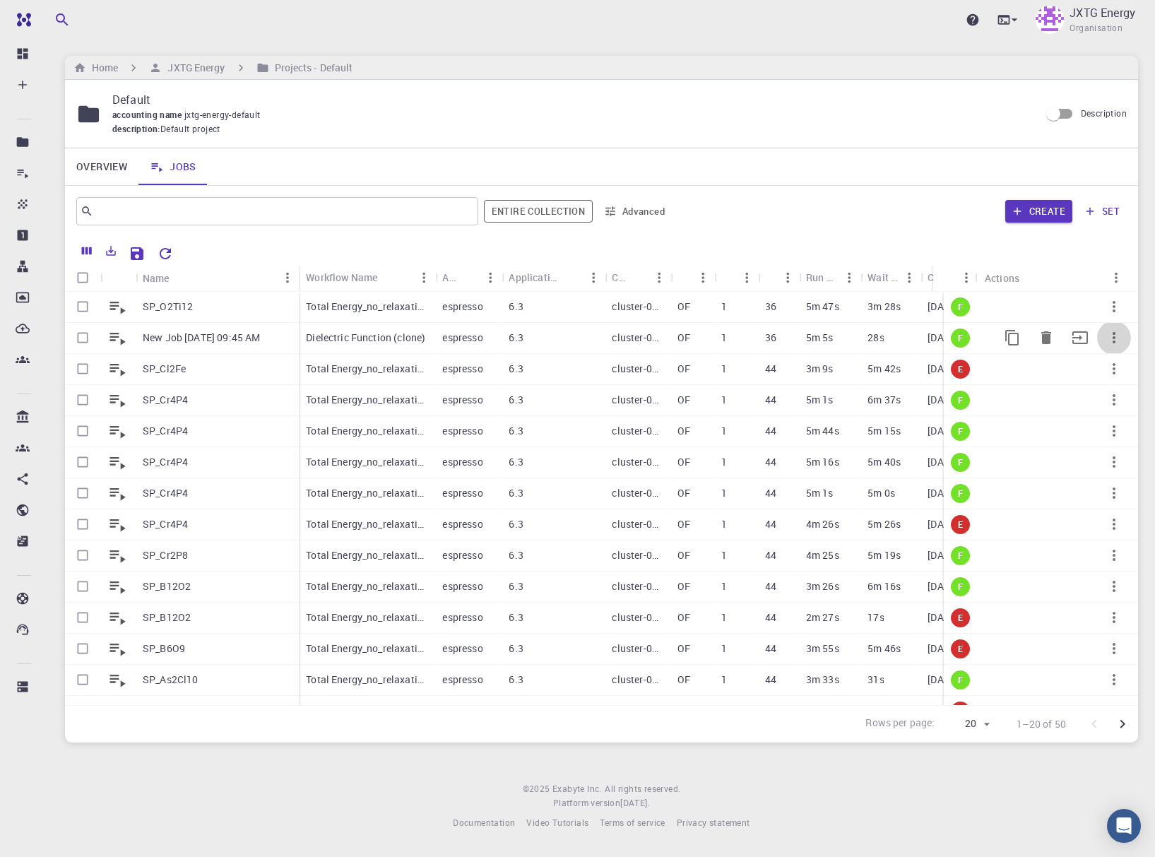
click at [1107, 338] on icon "button" at bounding box center [1114, 337] width 17 height 17
click at [859, 166] on div at bounding box center [577, 428] width 1155 height 857
click at [177, 64] on h6 "JXTG Energy" at bounding box center [193, 68] width 63 height 16
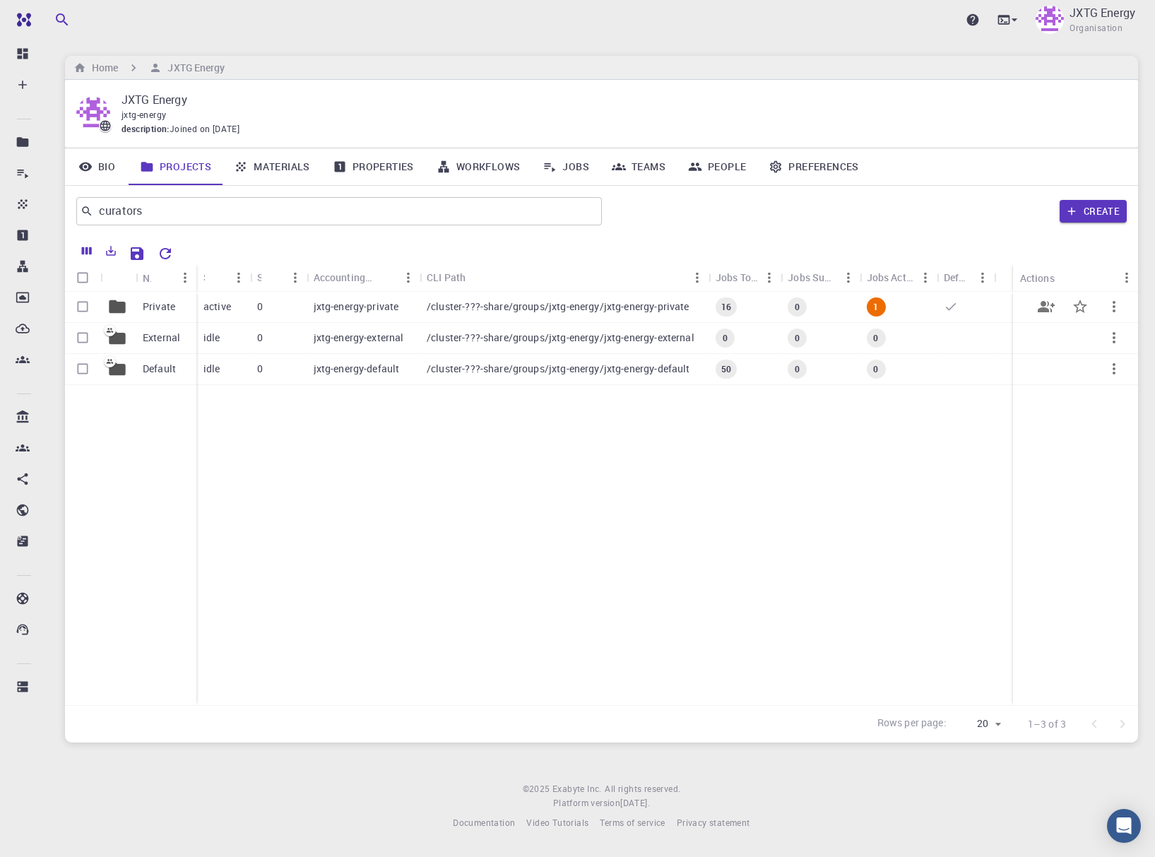
click at [165, 310] on p "Private" at bounding box center [159, 307] width 33 height 14
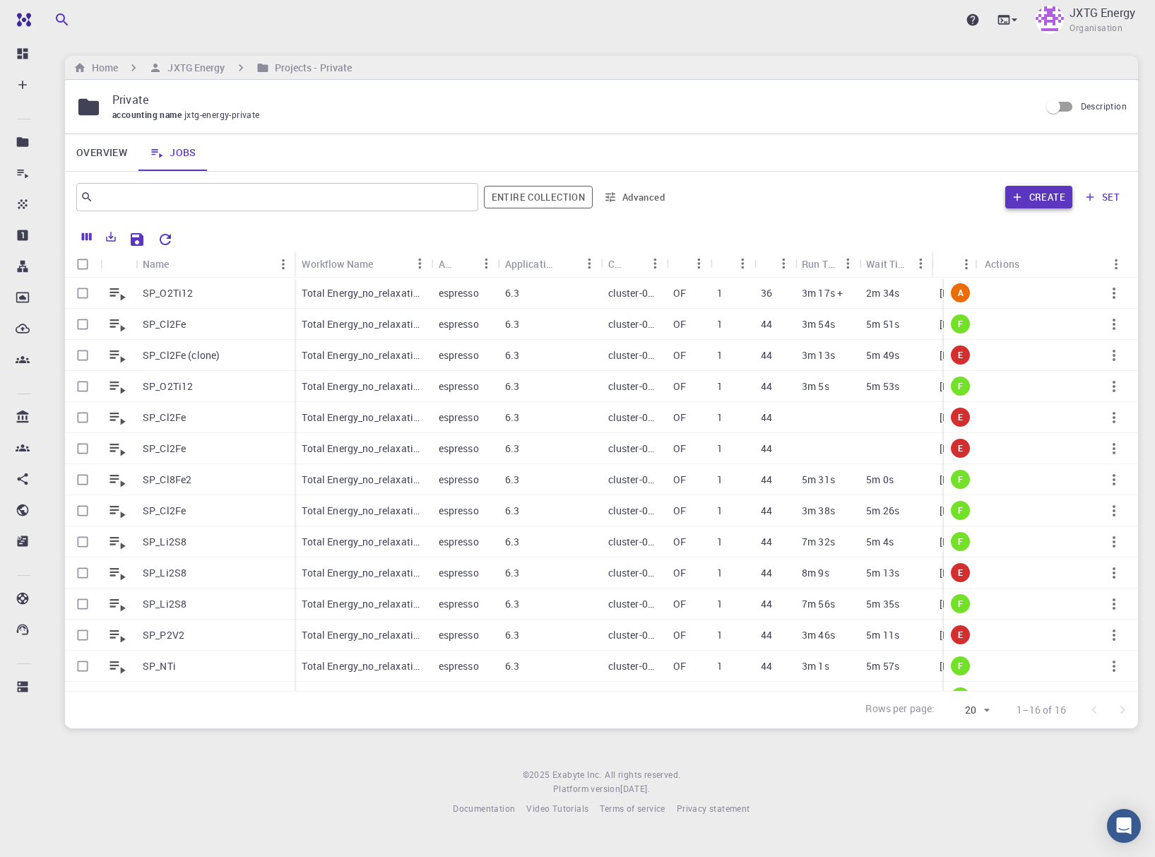
click at [1032, 197] on button "Create" at bounding box center [1039, 197] width 67 height 23
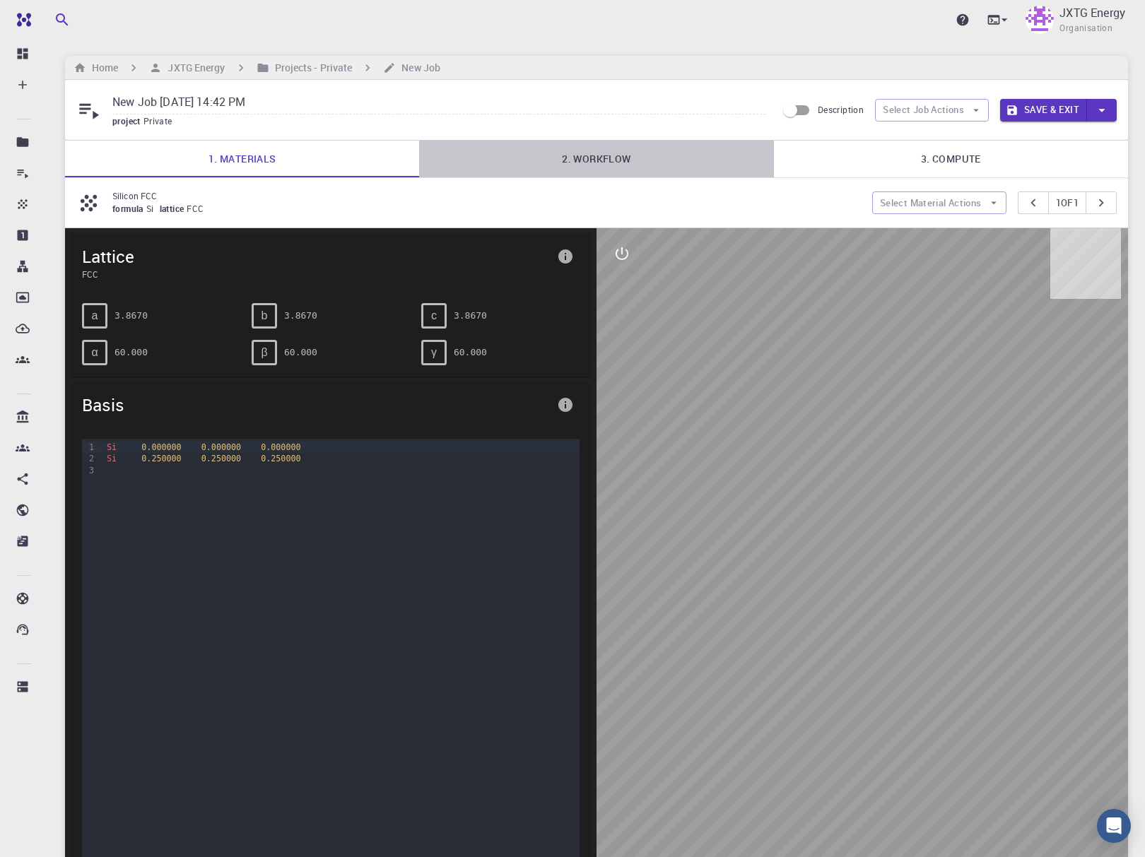
click at [584, 156] on link "2. Workflow" at bounding box center [596, 159] width 354 height 37
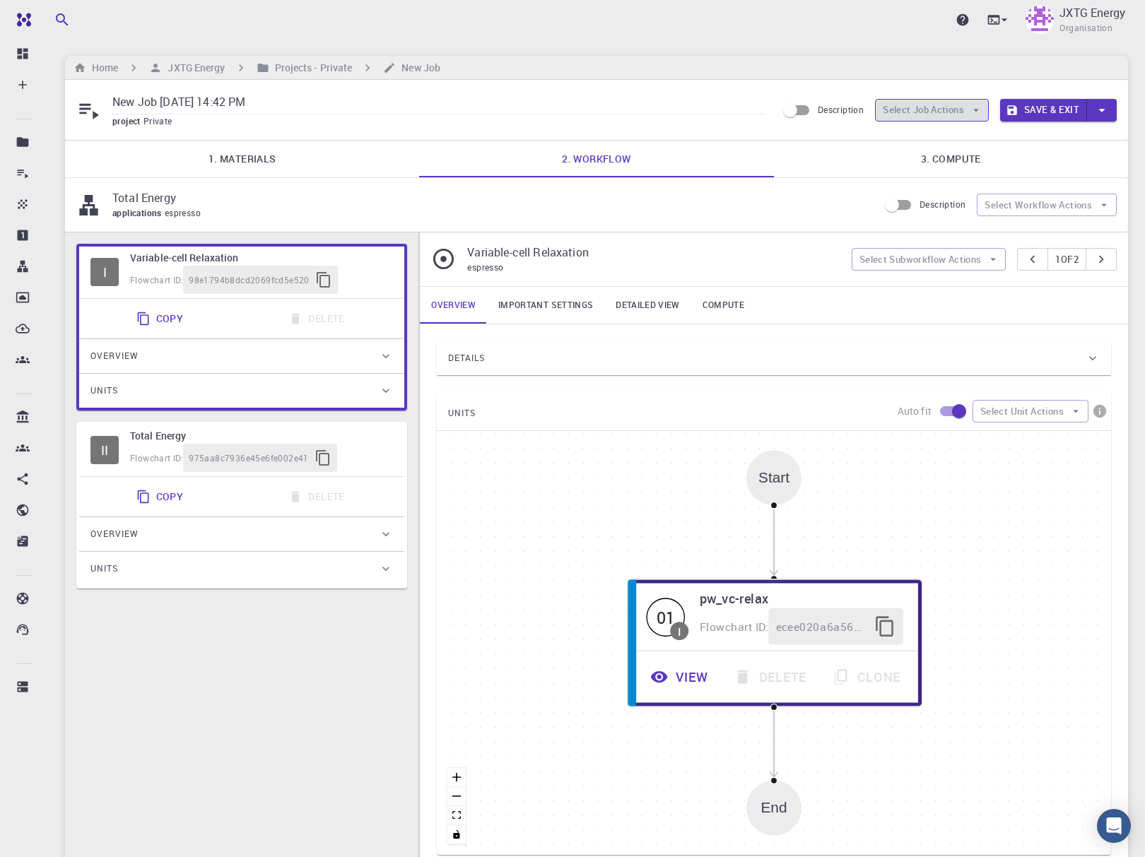
click at [953, 104] on button "Select Job Actions" at bounding box center [932, 110] width 114 height 23
click at [936, 184] on span "Select workflow" at bounding box center [943, 184] width 66 height 14
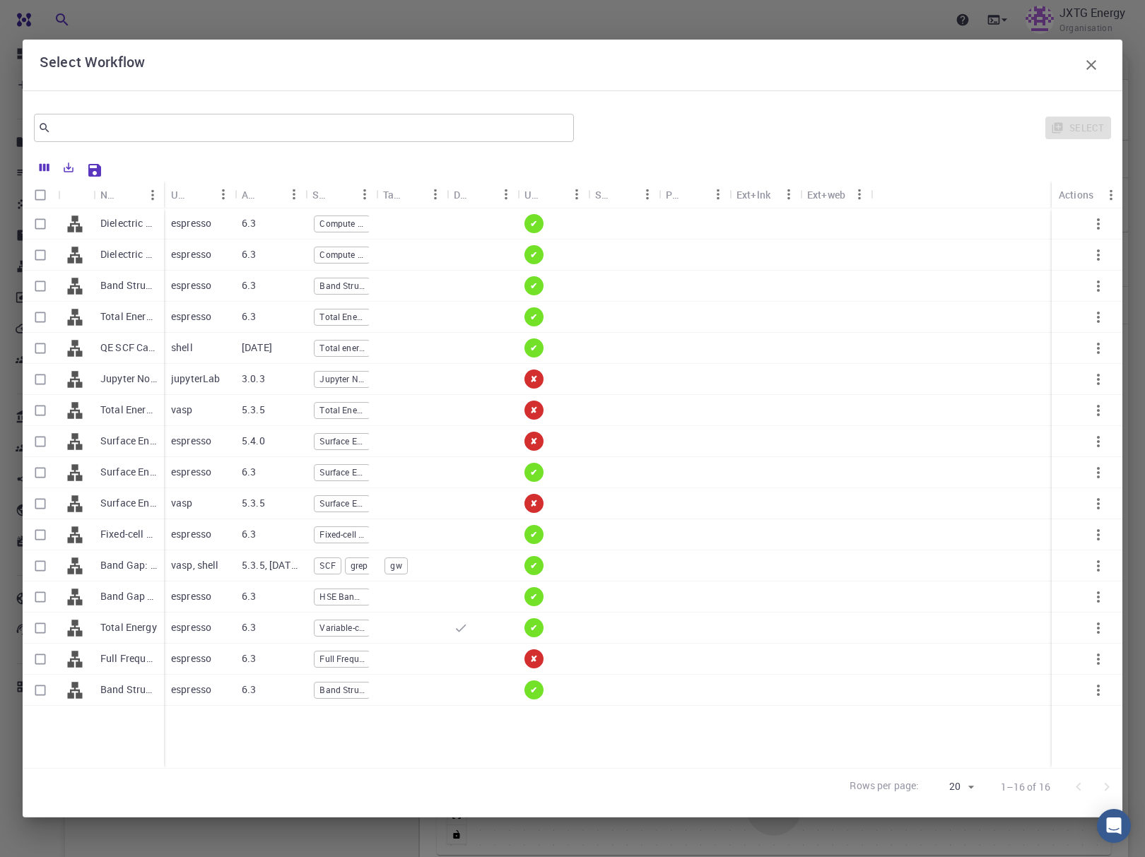
click at [35, 261] on input "Select row" at bounding box center [40, 255] width 27 height 27
checkbox input "true"
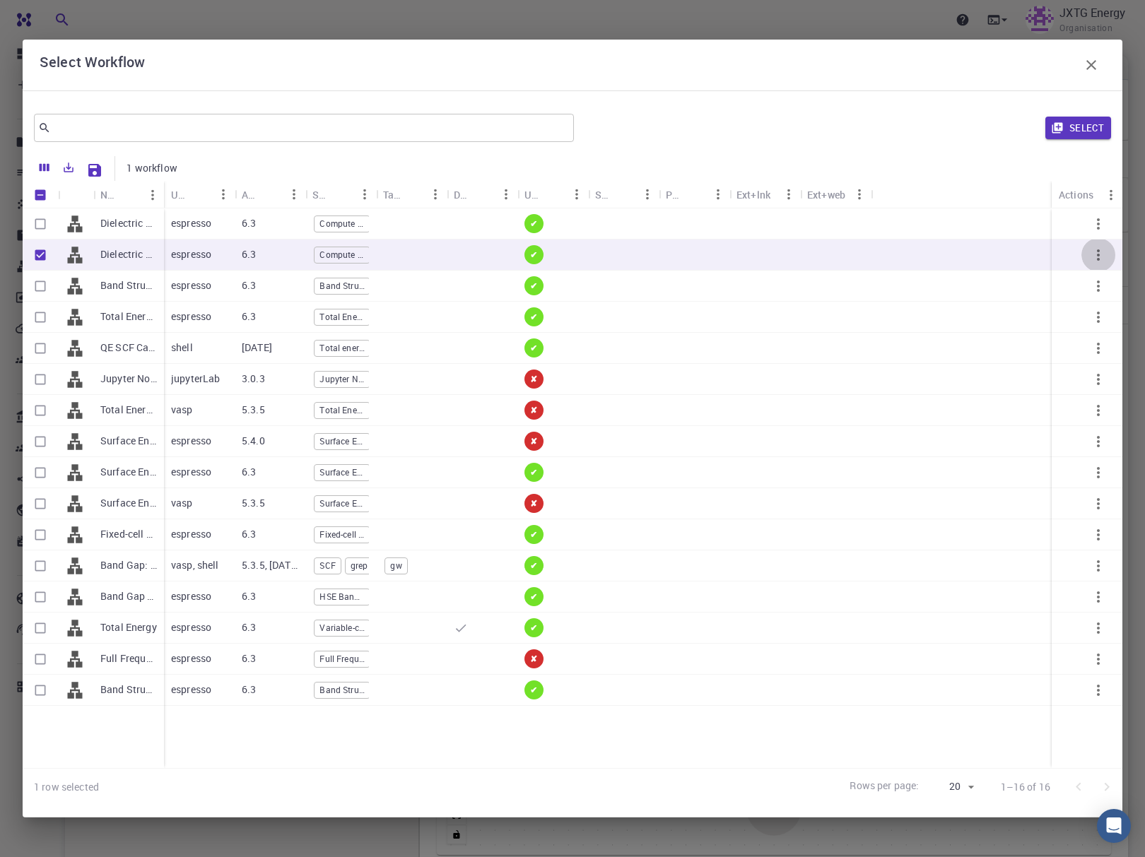
click at [1103, 250] on icon "button" at bounding box center [1098, 255] width 17 height 17
drag, startPoint x: 37, startPoint y: 257, endPoint x: 23, endPoint y: 239, distance: 23.6
click at [34, 255] on input "Unselect row" at bounding box center [40, 255] width 27 height 27
checkbox input "false"
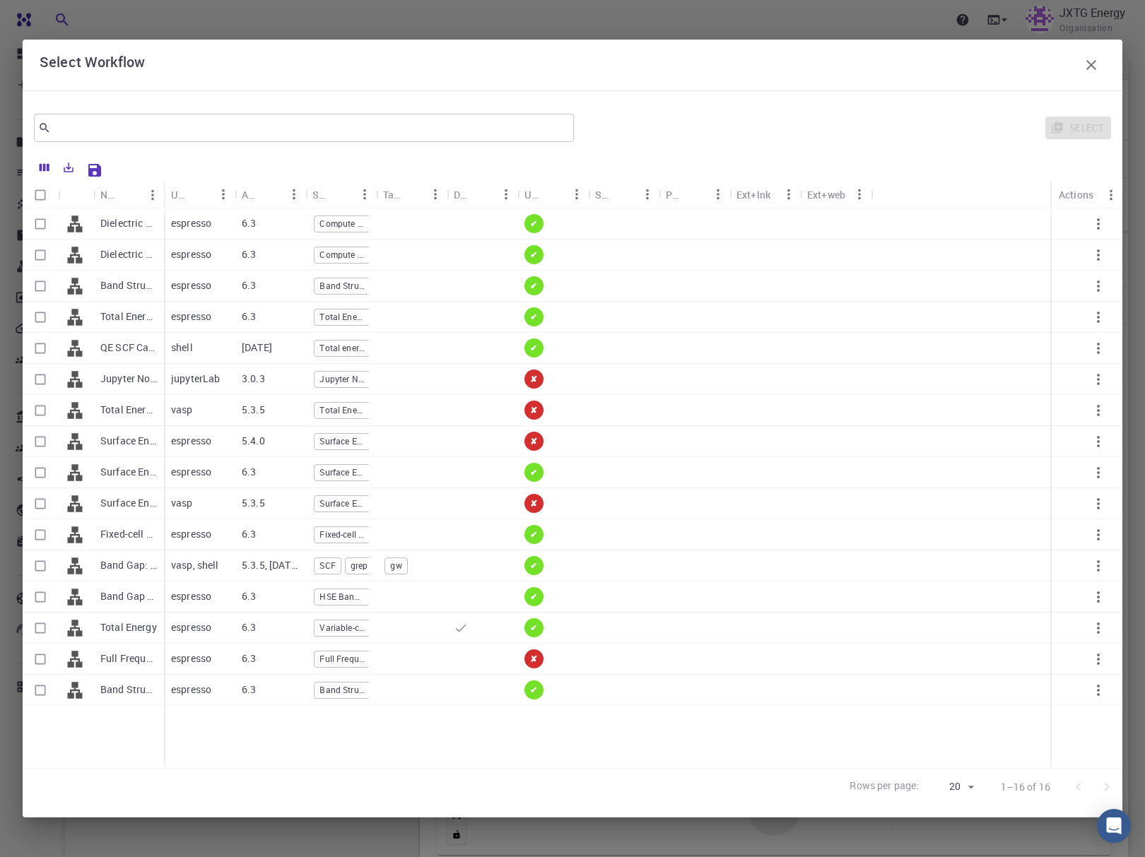
click at [37, 222] on input "Select row" at bounding box center [40, 224] width 27 height 27
checkbox input "true"
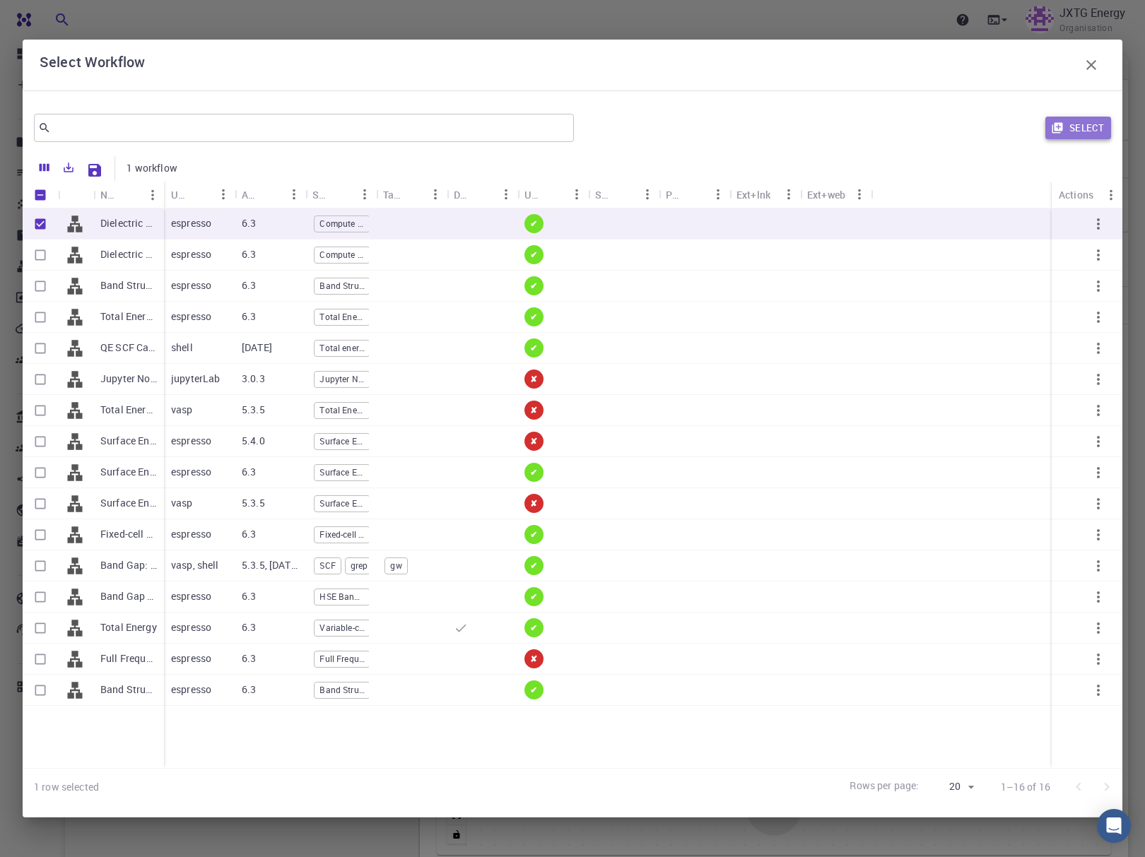
click at [1069, 130] on button "Select" at bounding box center [1078, 128] width 66 height 23
type input "Plane-wave Norm-conserving Pseudopotential (Davidson Diagonalization, Gaussian …"
type input "/export/share/pseudo/si/gga/pbe/dojo-oncv/0.4/nc/si_pbe_dojo-oncv_0.4.upf"
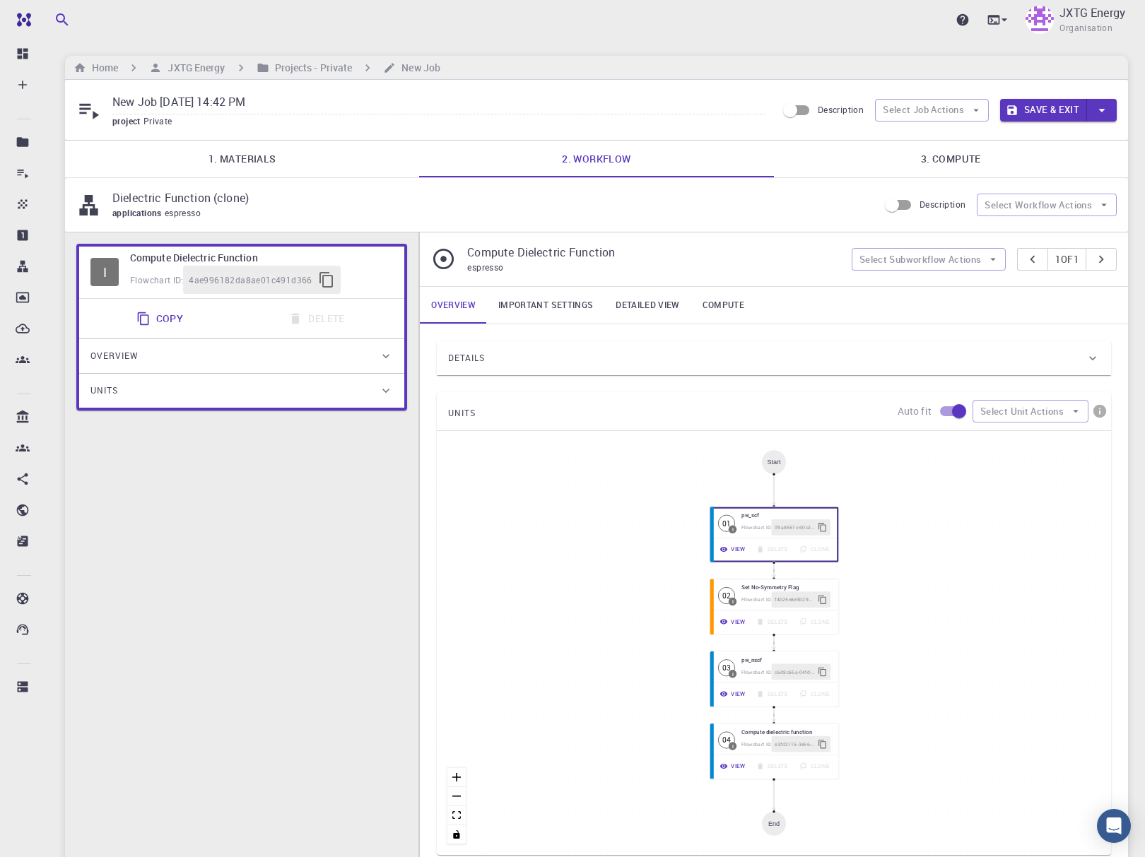
drag, startPoint x: 930, startPoint y: 151, endPoint x: 909, endPoint y: 167, distance: 26.3
click at [930, 151] on link "3. Compute" at bounding box center [951, 159] width 354 height 37
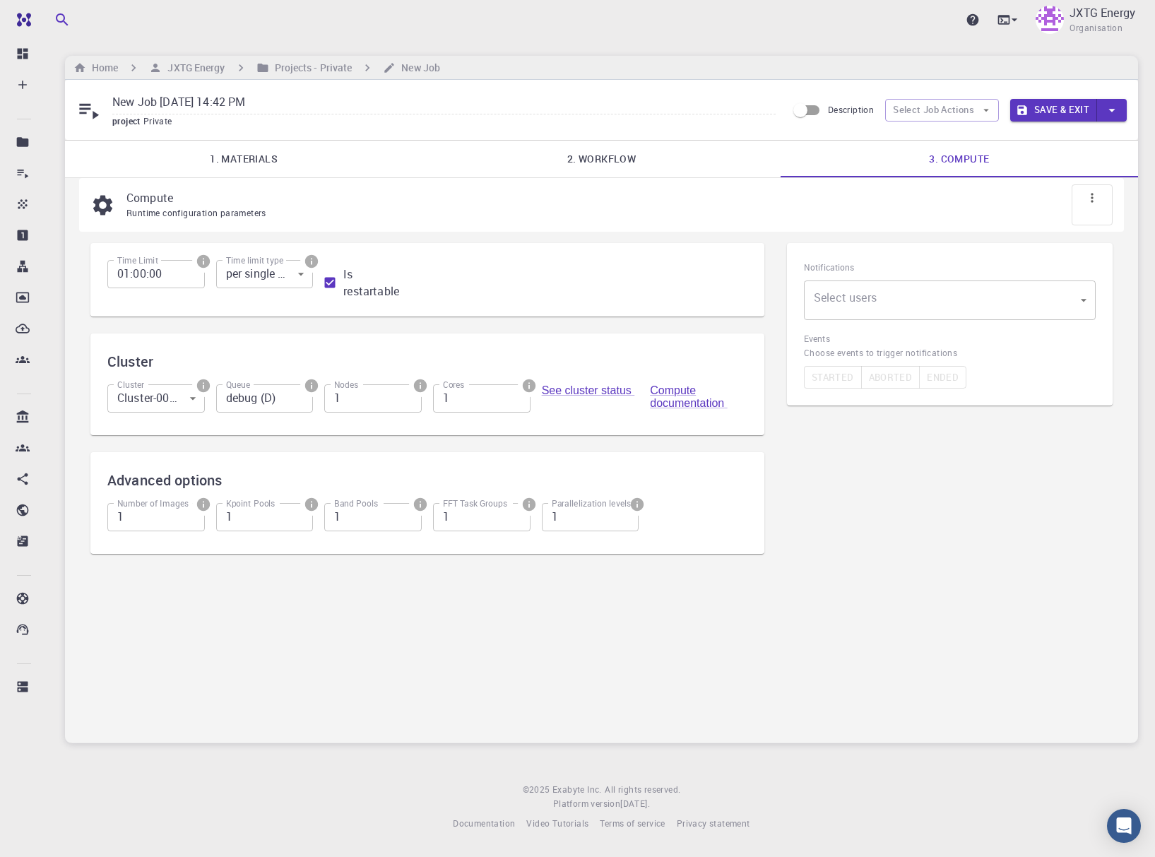
click at [134, 396] on body "Ent Dashboard Create New Job New Material Create Material Upload File Import fr…" at bounding box center [577, 428] width 1155 height 857
click at [134, 396] on div at bounding box center [577, 428] width 1155 height 857
click at [283, 404] on input "debug (D)" at bounding box center [265, 398] width 98 height 28
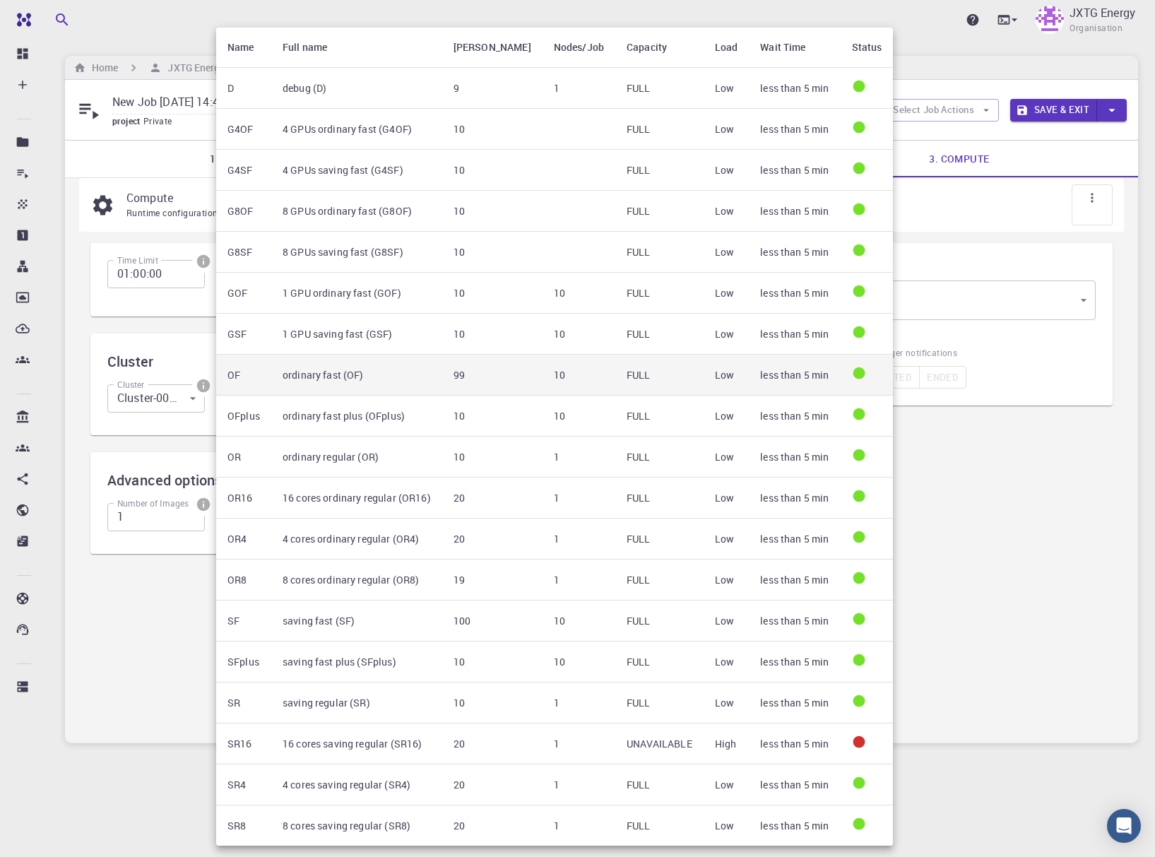
click at [305, 373] on td "ordinary fast (OF)" at bounding box center [356, 375] width 171 height 41
type input "ordinary fast (OF)"
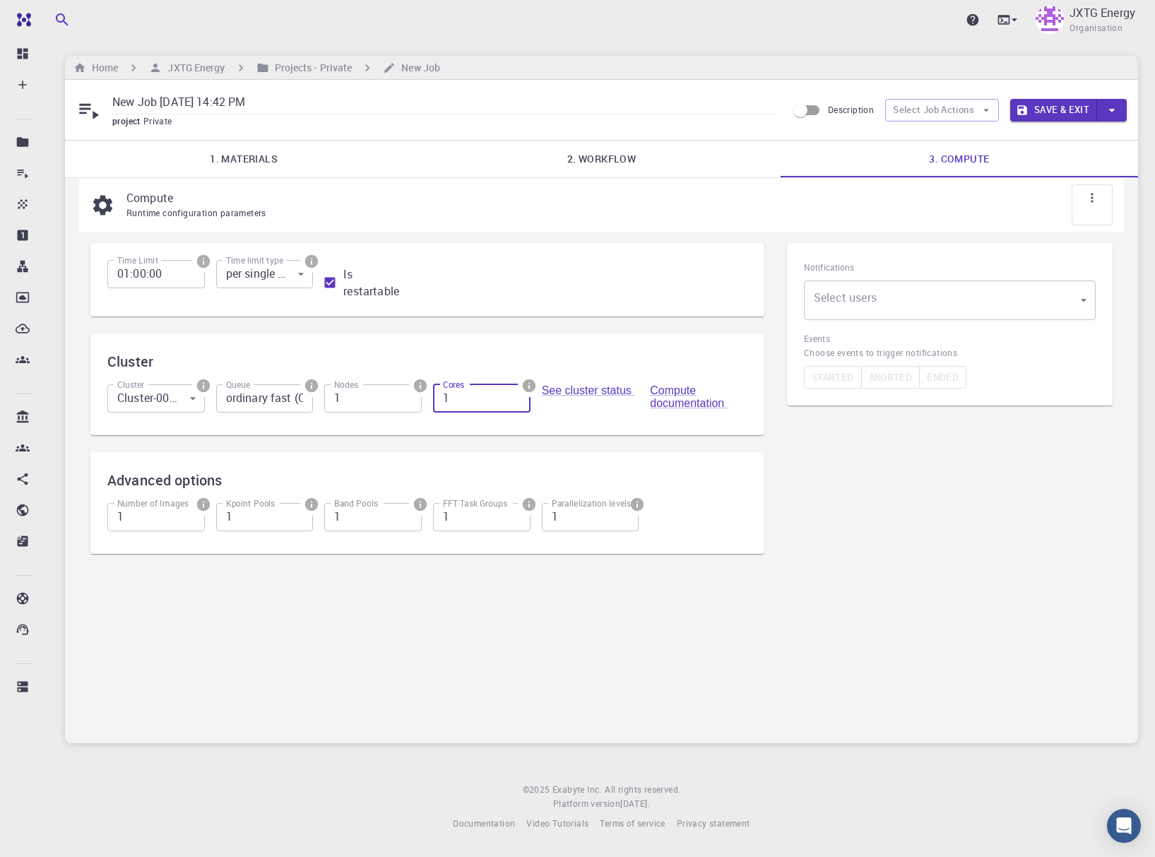
drag, startPoint x: 476, startPoint y: 396, endPoint x: 312, endPoint y: 404, distance: 164.1
click at [310, 404] on div "Cluster Cluster-001 (AWS) 0 Cluster Queue ordinary fast (OF) Queue Nodes 1 Node…" at bounding box center [422, 395] width 652 height 45
type input "36"
click at [565, 310] on div "Time Limit 01:00:00 Time Limit Time limit type per single attempt 0 Time limit …" at bounding box center [427, 279] width 674 height 73
click at [326, 280] on input "Is restartable" at bounding box center [330, 282] width 27 height 27
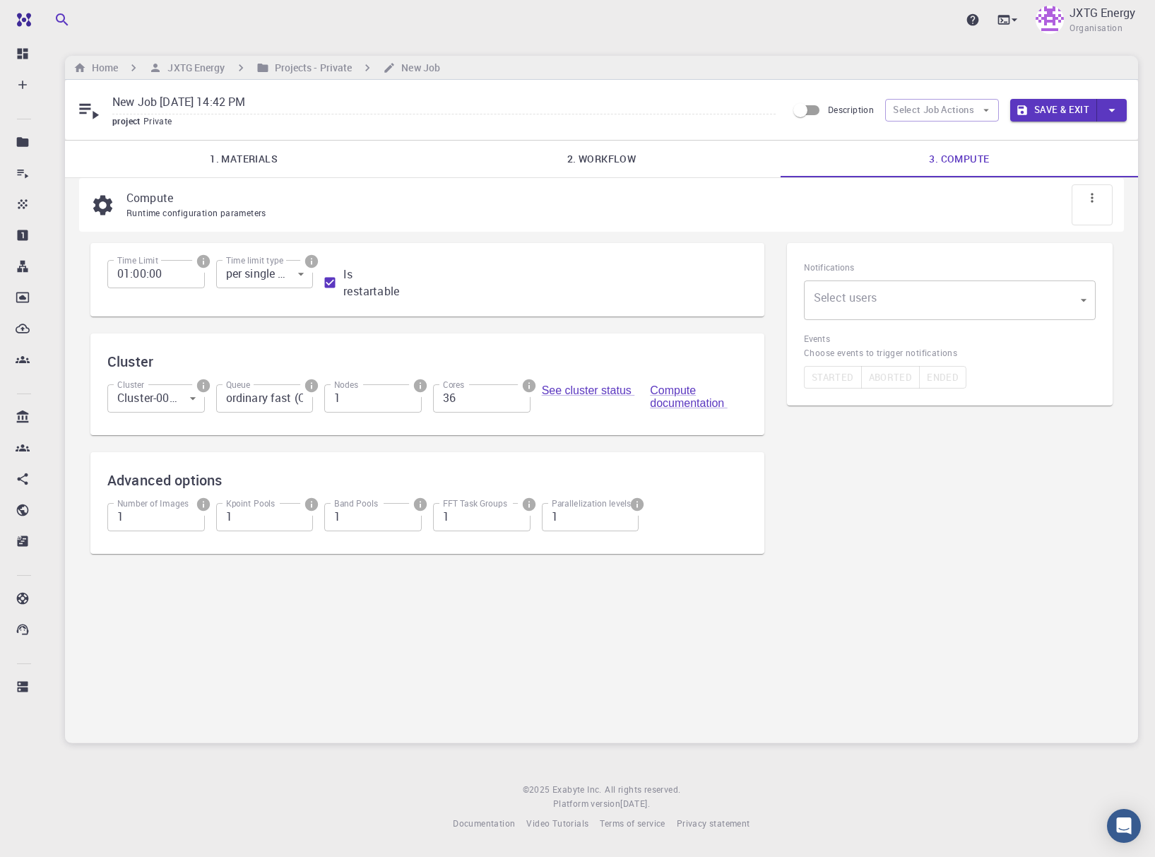
checkbox input "false"
click at [1073, 107] on button "Save & Exit" at bounding box center [1054, 110] width 87 height 23
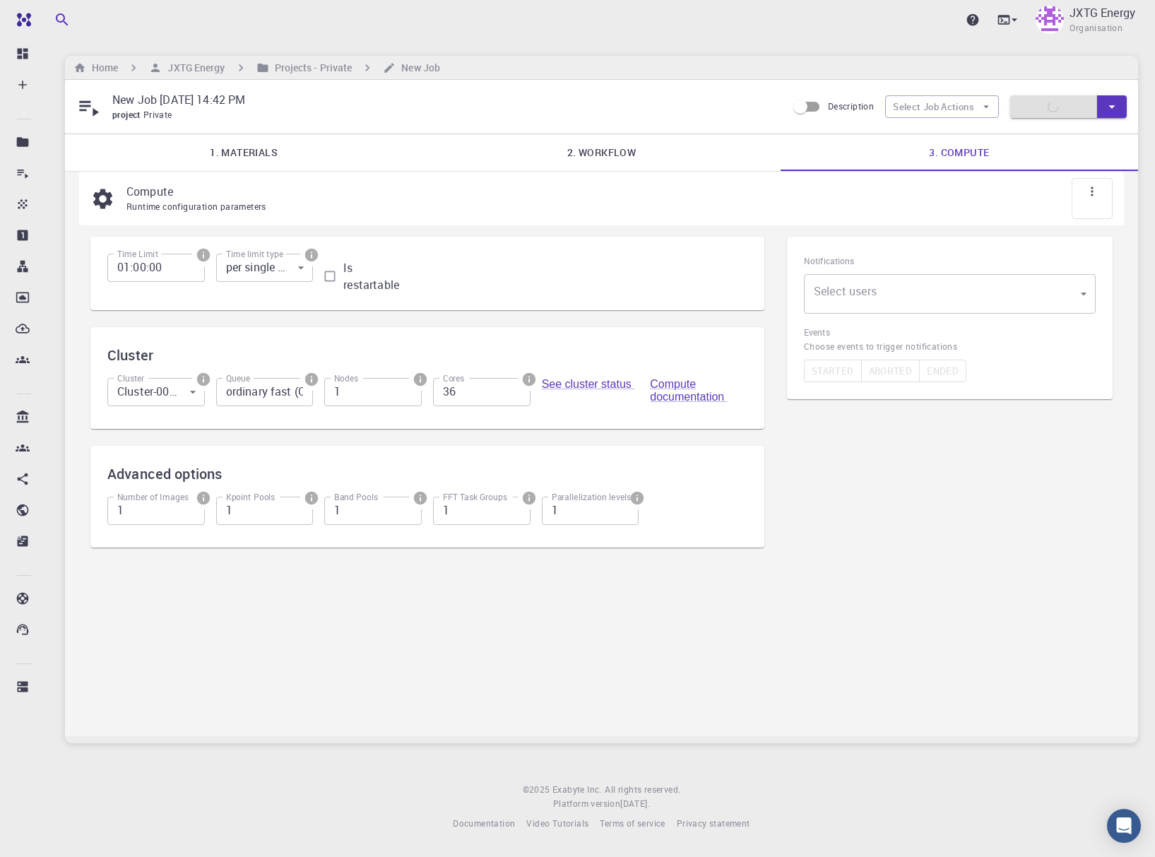
click at [848, 53] on div "Upgrade JXTG Energy Organisation Home JXTG Energy Projects - Private New Job Ne…" at bounding box center [601, 427] width 1107 height 854
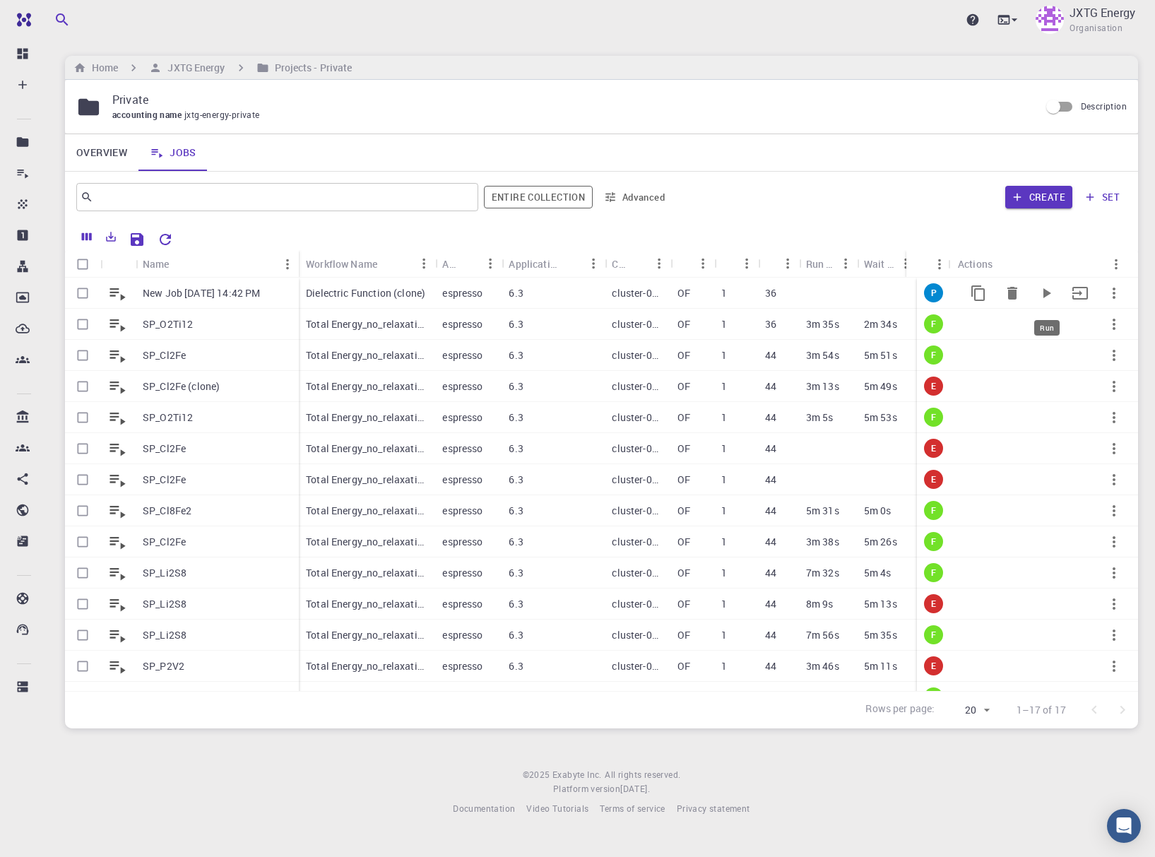
click at [1040, 295] on icon "Run" at bounding box center [1046, 293] width 17 height 17
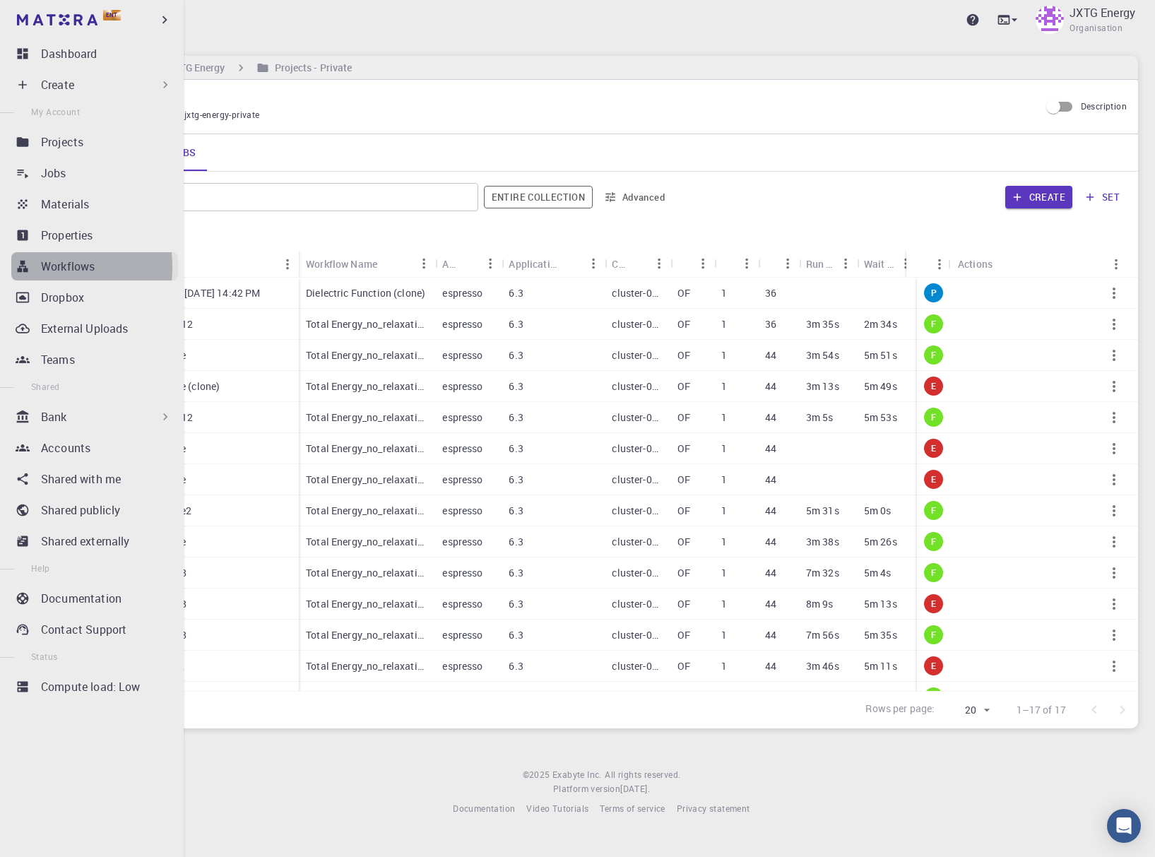
click at [31, 267] on link "Workflows" at bounding box center [94, 266] width 167 height 28
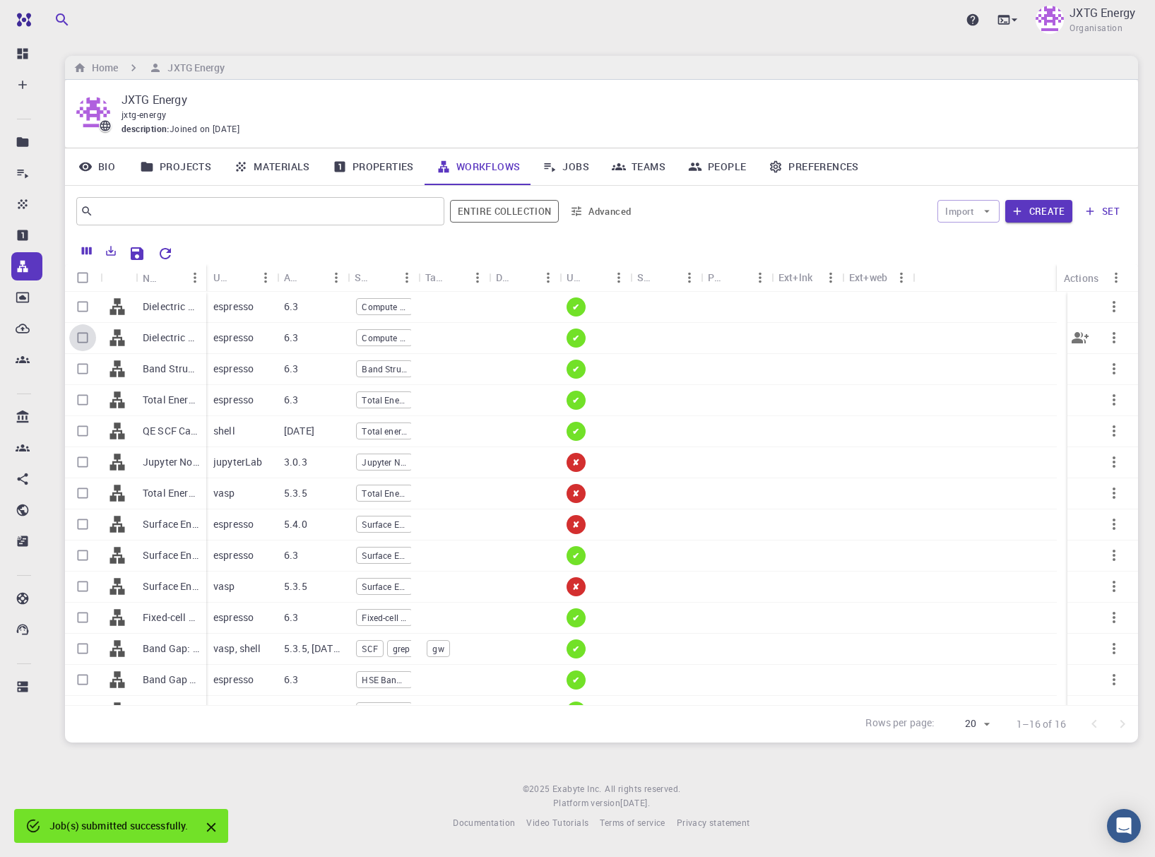
click at [83, 333] on input "Select row" at bounding box center [82, 337] width 27 height 27
checkbox input "true"
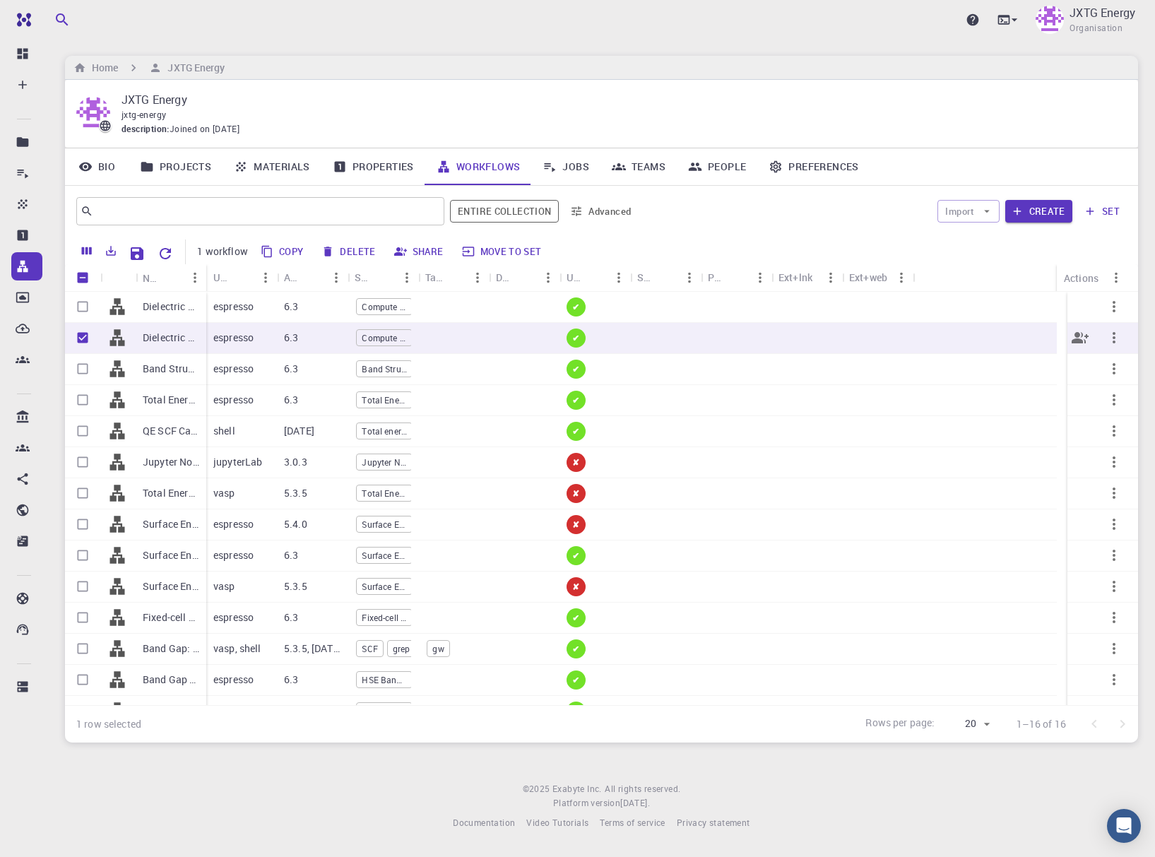
click at [1106, 340] on icon "button" at bounding box center [1114, 337] width 17 height 17
click at [1102, 425] on span "Delete" at bounding box center [1100, 422] width 25 height 14
checkbox input "false"
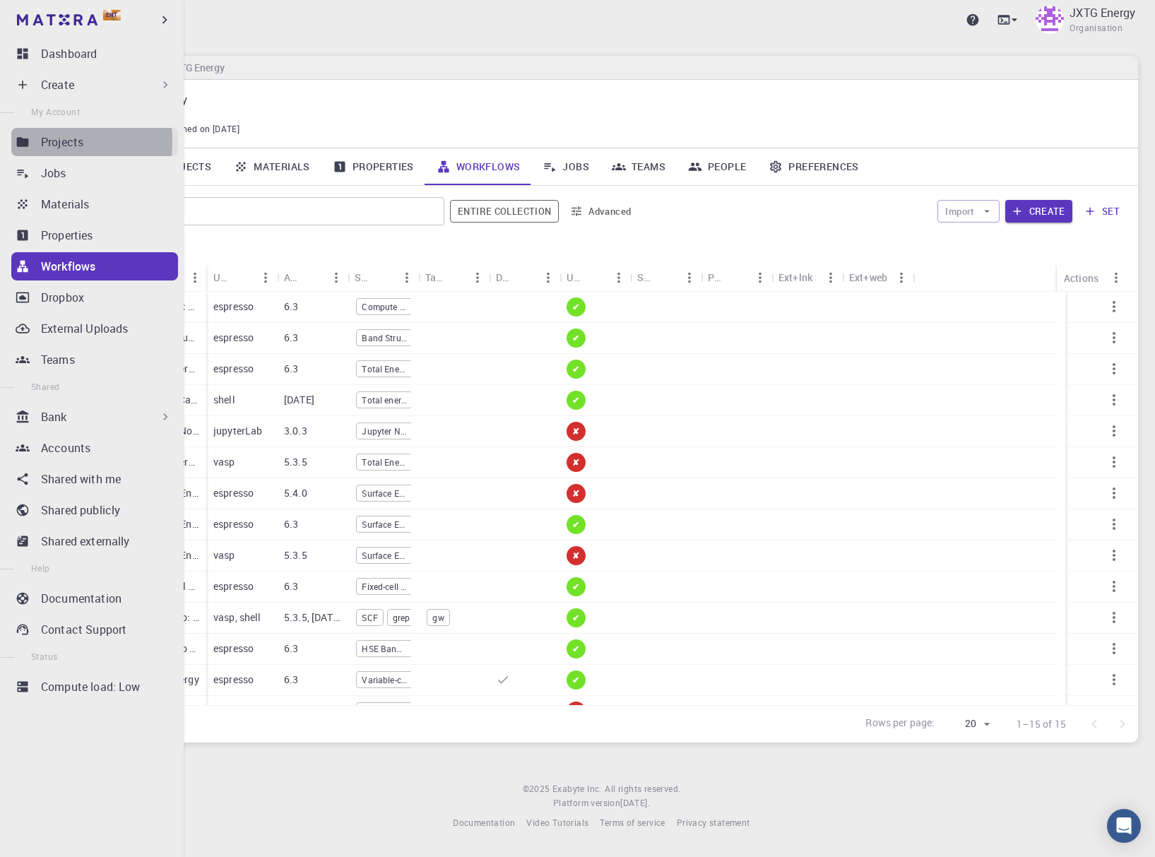
click at [26, 141] on icon at bounding box center [23, 141] width 12 height 9
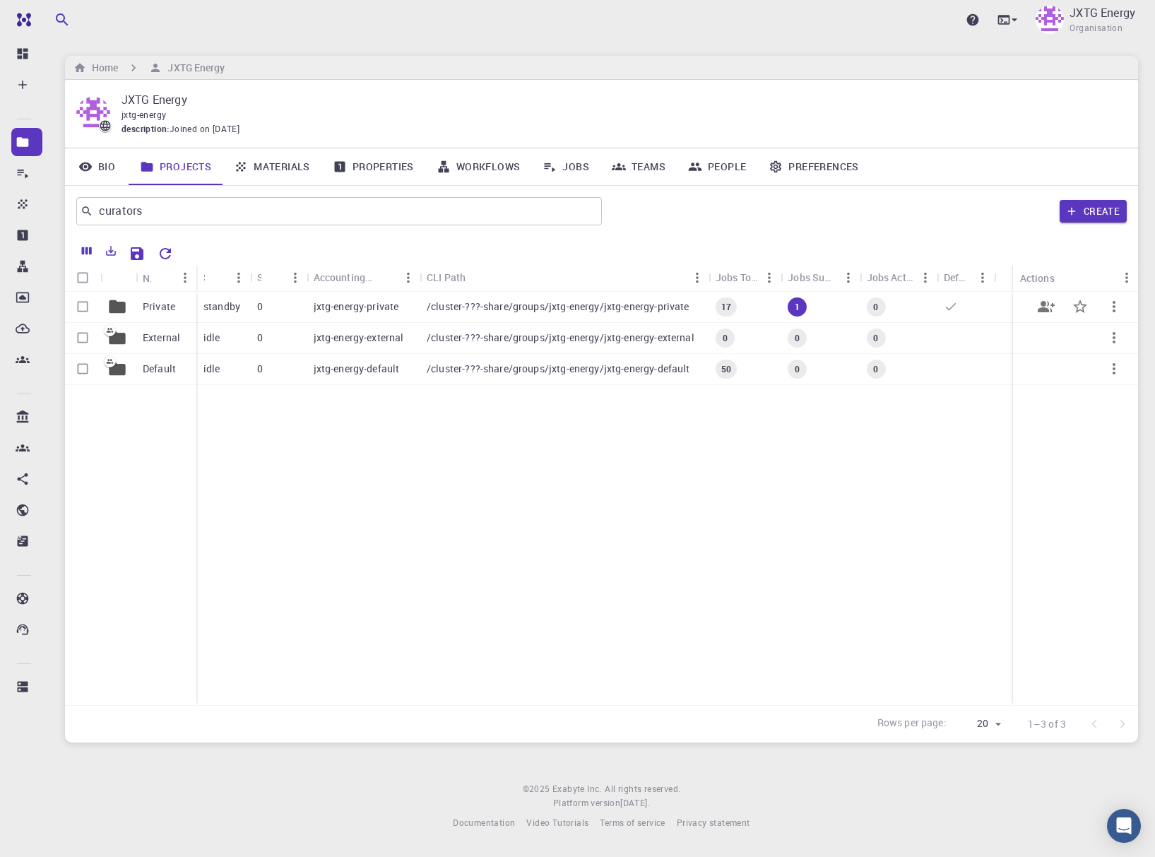
click at [503, 304] on p "/cluster-???-share/groups/jxtg-energy/jxtg-energy-private" at bounding box center [558, 307] width 263 height 14
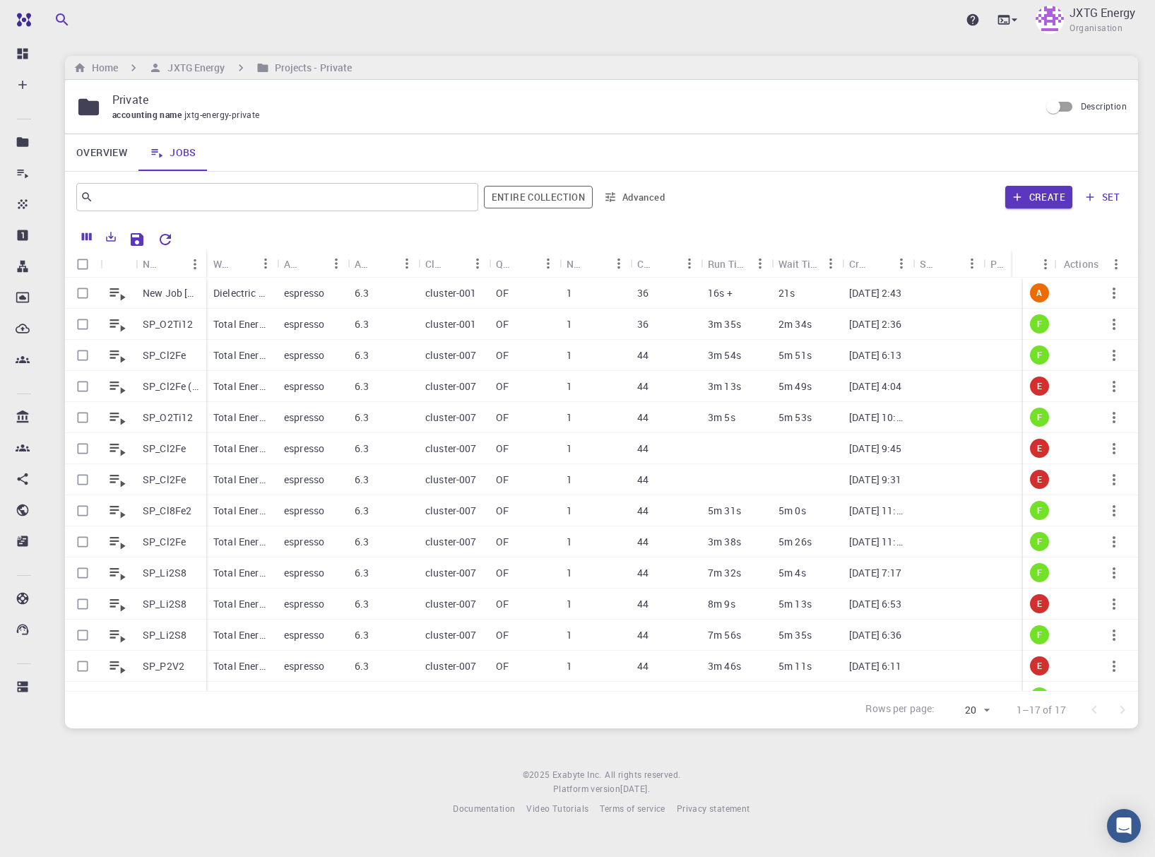
click at [776, 59] on div "Home JXTG Energy Projects - Private" at bounding box center [601, 68] width 1073 height 24
click at [218, 297] on p "Dielectric Function (clone)" at bounding box center [241, 293] width 57 height 14
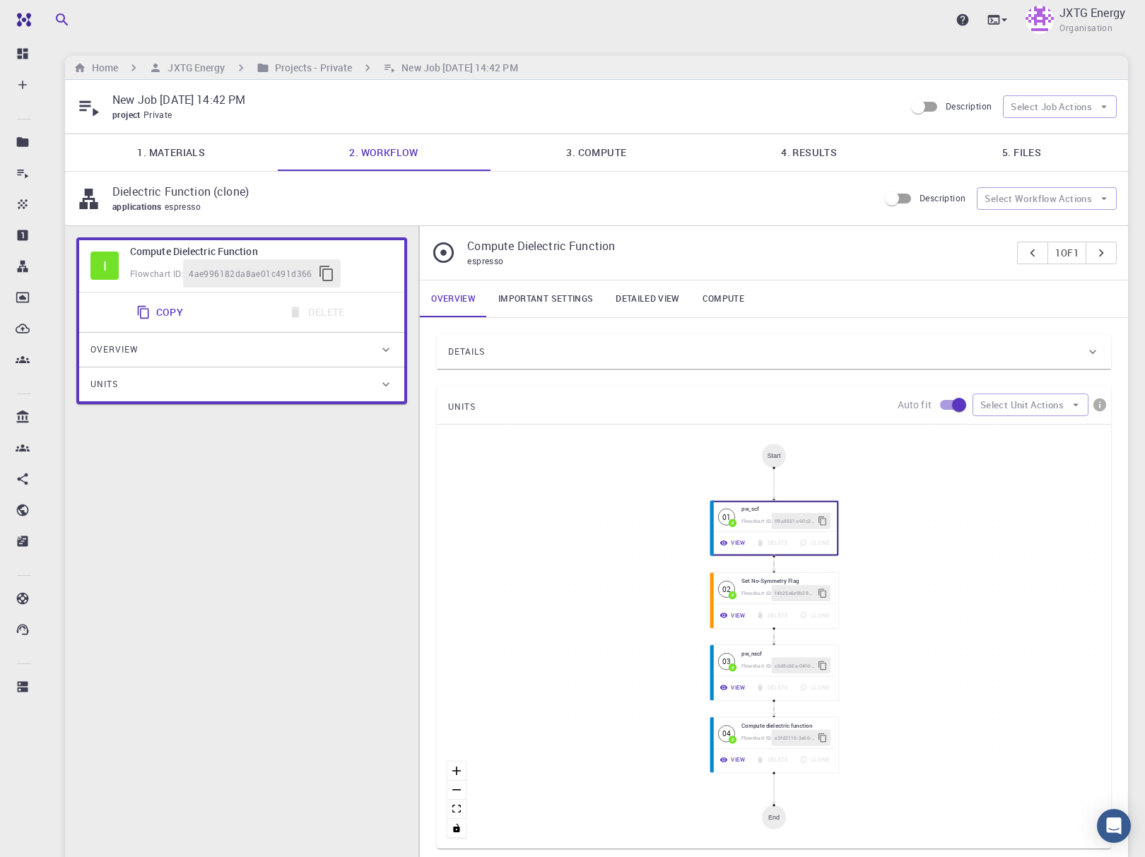
click at [225, 531] on div "I Compute Dielectric Function Flowchart ID: 4ae996182da8ae01c491d366 Copy Delet…" at bounding box center [241, 557] width 353 height 662
click at [753, 597] on div "Flowchart ID:" at bounding box center [756, 593] width 32 height 8
click at [748, 660] on div "Flowchart ID: c6d8c56a-04fd-411c-9e62-082cbb17b8bd" at bounding box center [786, 665] width 93 height 17
click at [758, 753] on div "View Delete Clone" at bounding box center [774, 760] width 125 height 17
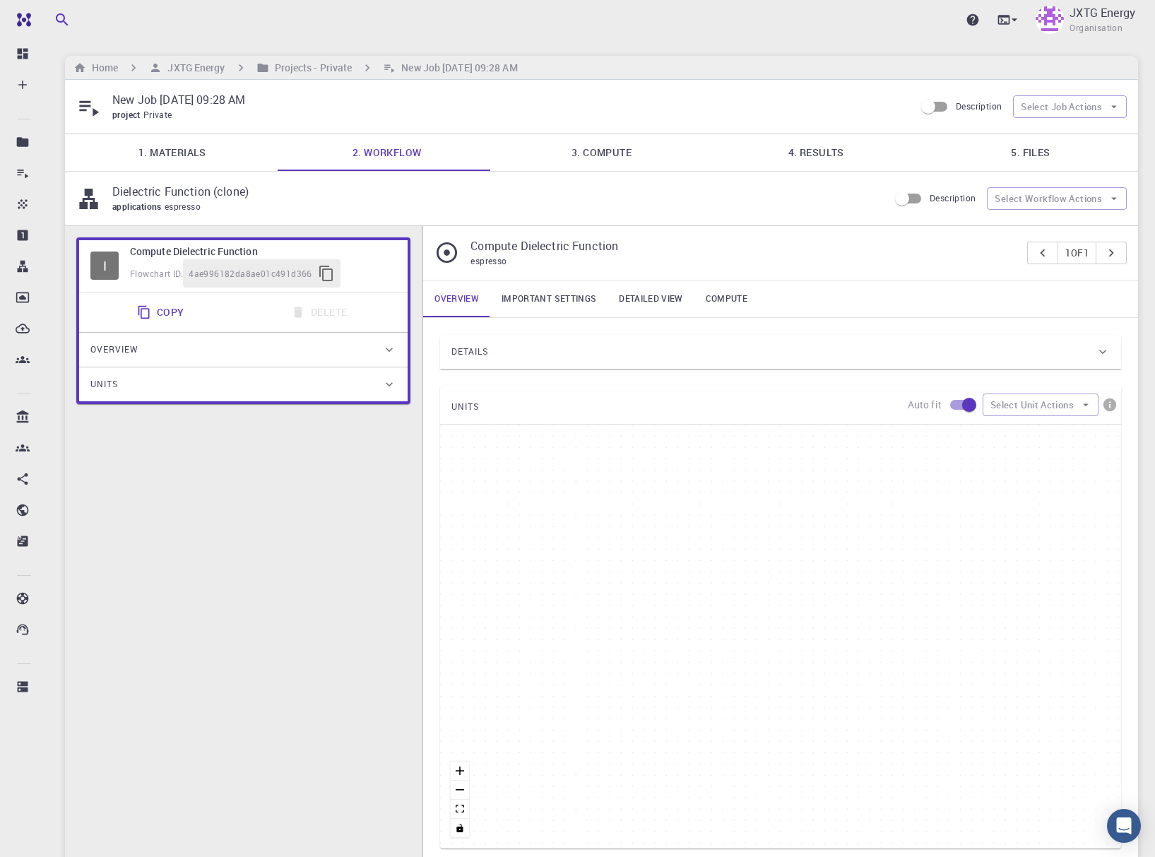
type input "/export/share/pseudo/si/gga/pbe/dojo-oncv/0.4/nc/si_pbe_dojo-oncv_0.4.upf"
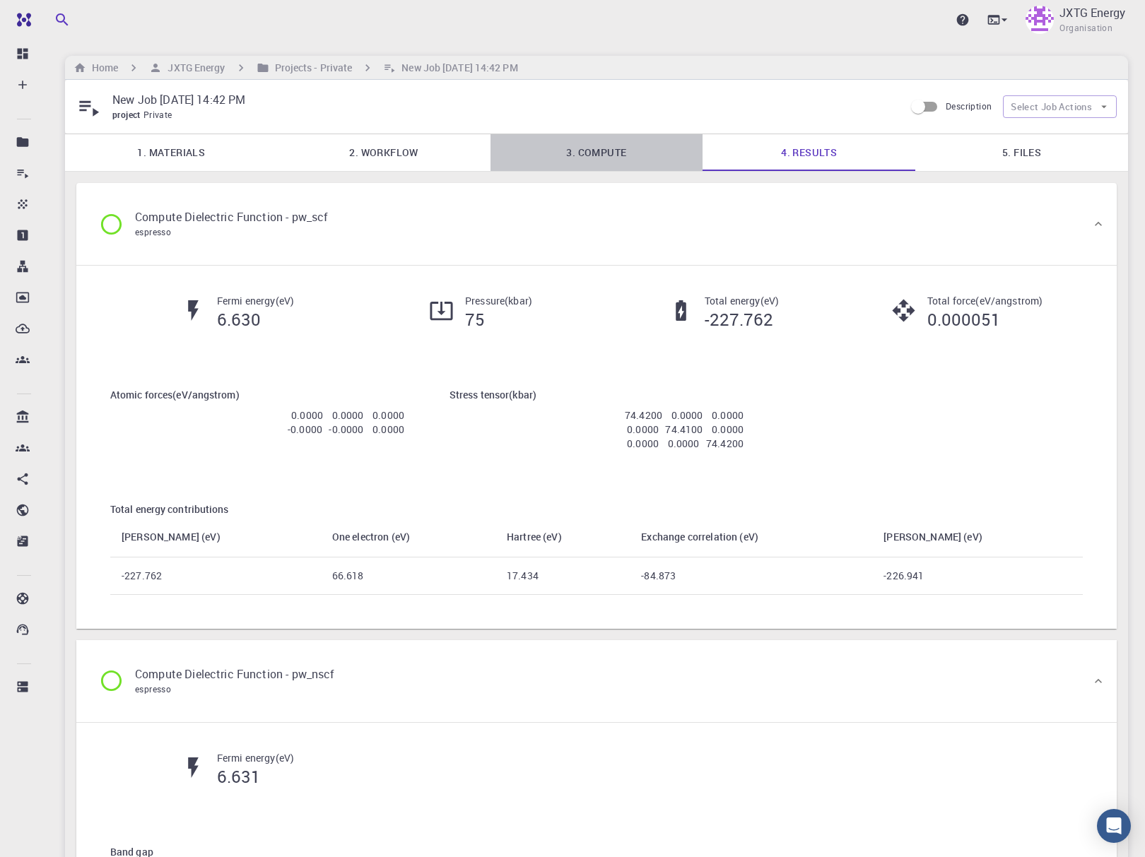
click at [586, 153] on link "3. Compute" at bounding box center [596, 152] width 213 height 37
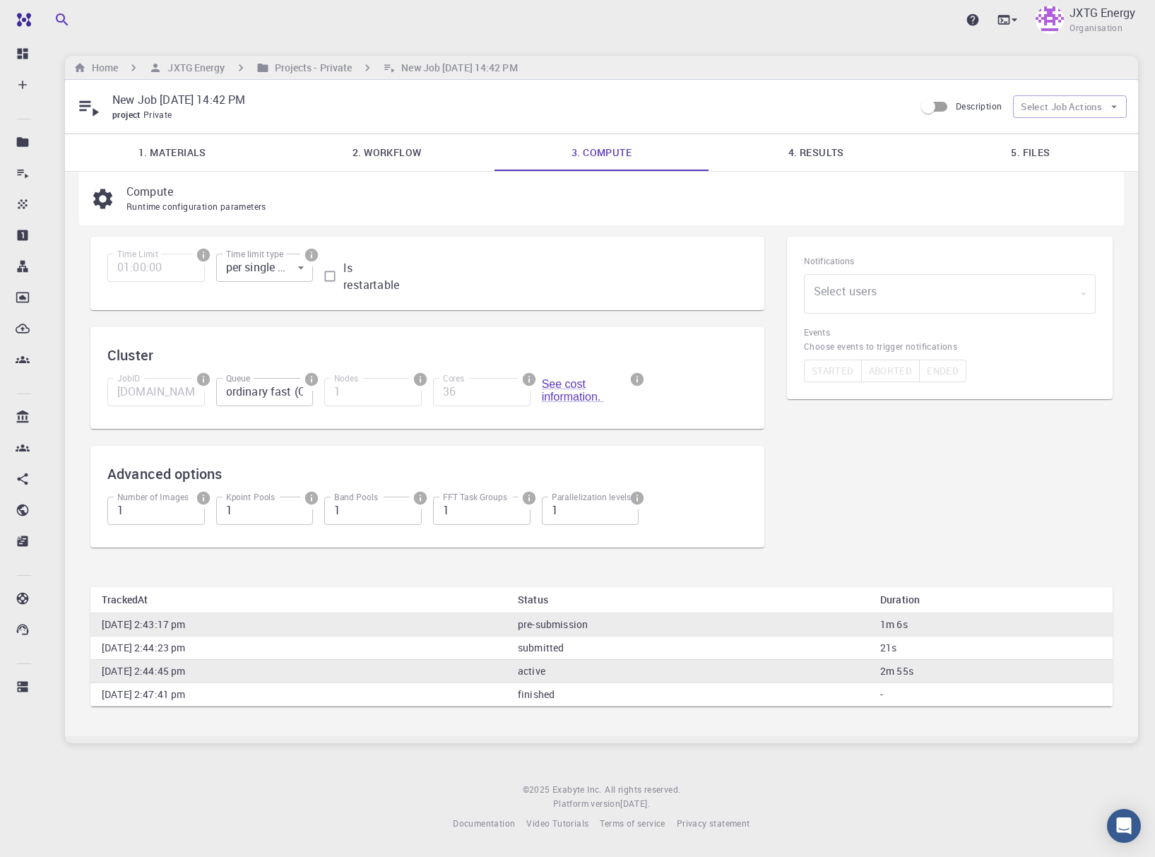
click at [846, 165] on link "4. Results" at bounding box center [816, 152] width 215 height 37
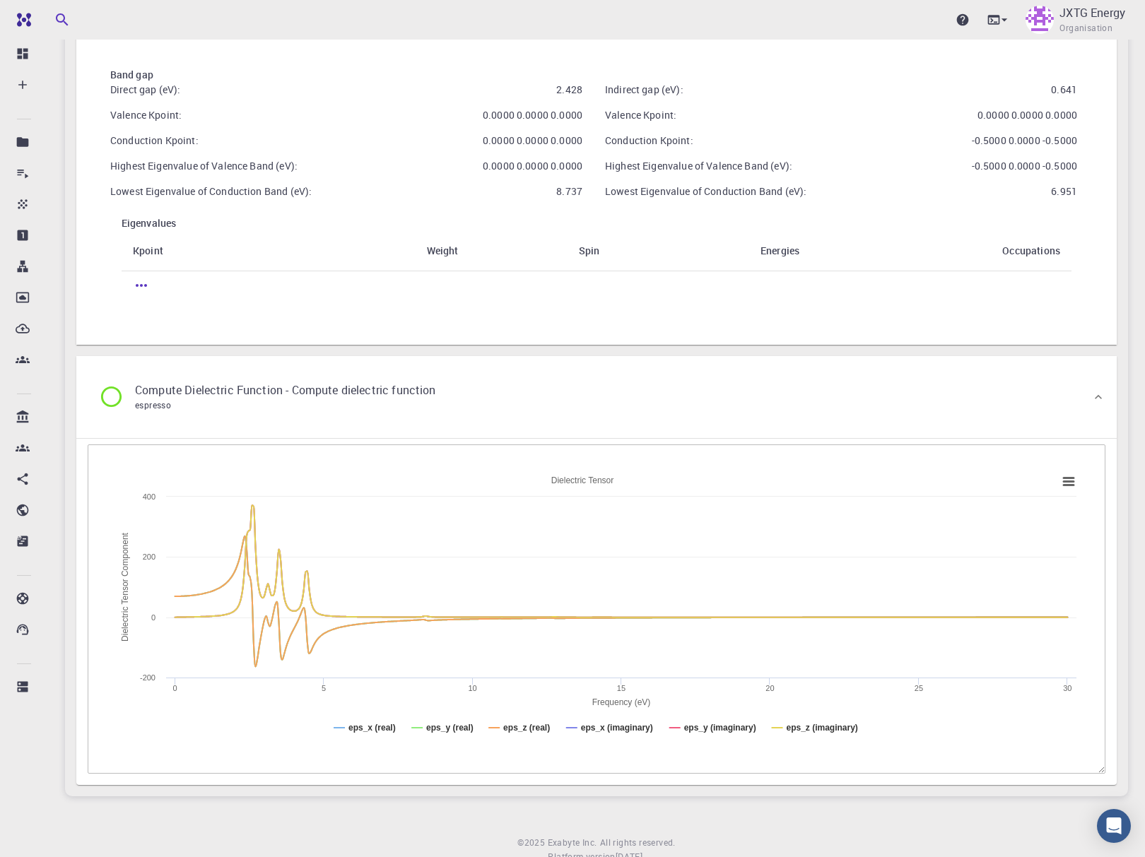
scroll to position [827, 0]
